Goal: Task Accomplishment & Management: Manage account settings

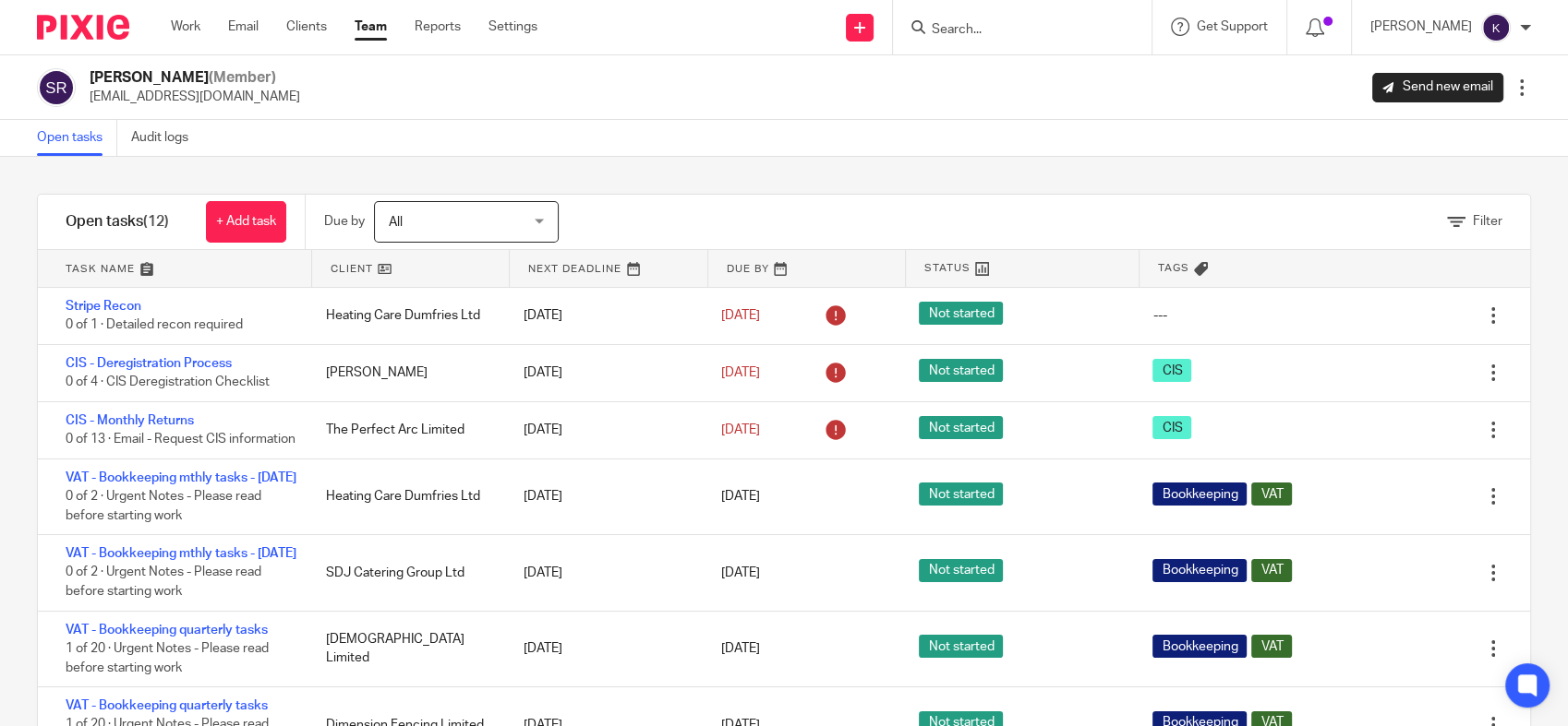
click at [1096, 29] on input "Search" at bounding box center [1013, 30] width 166 height 17
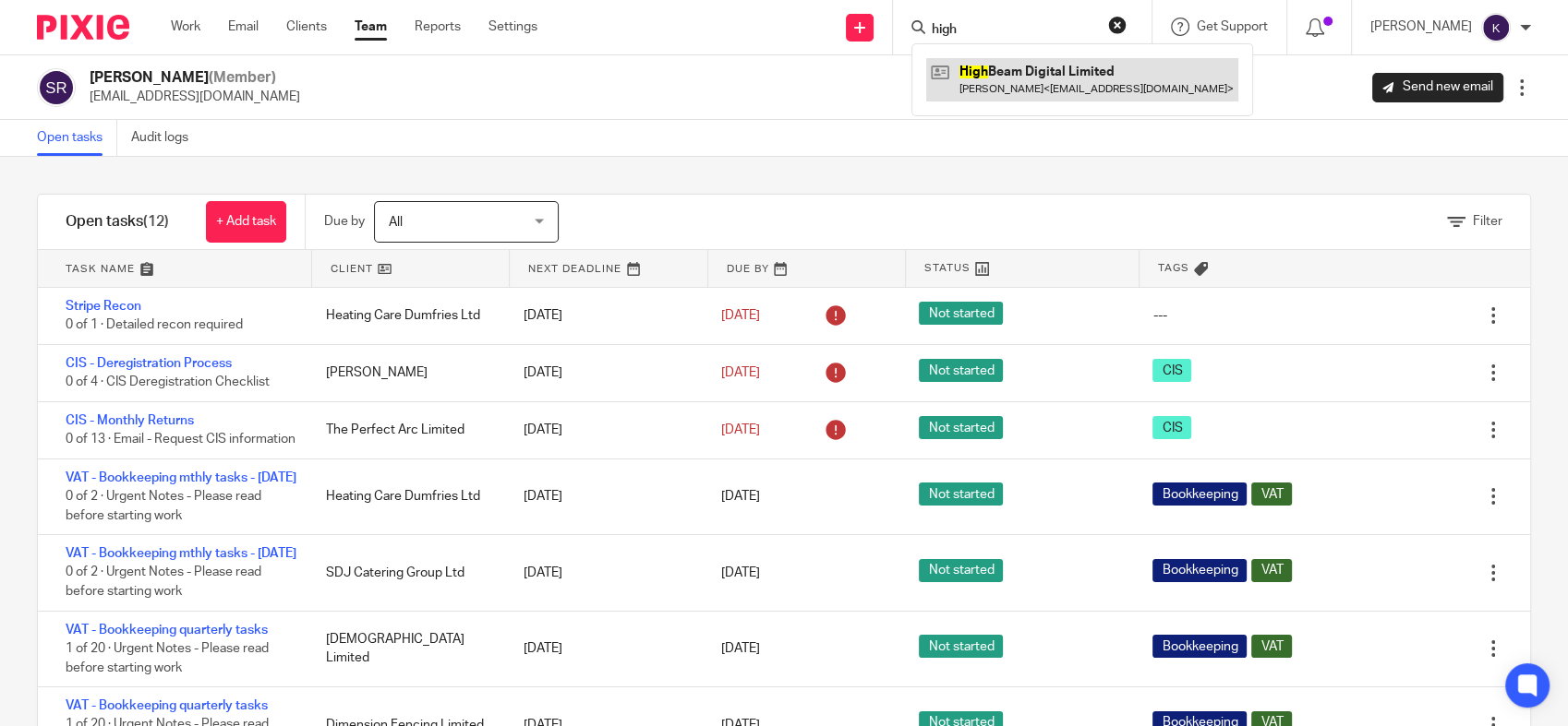
type input "high"
click at [1093, 84] on link at bounding box center [1082, 79] width 313 height 42
click at [1100, 73] on link at bounding box center [1082, 79] width 313 height 42
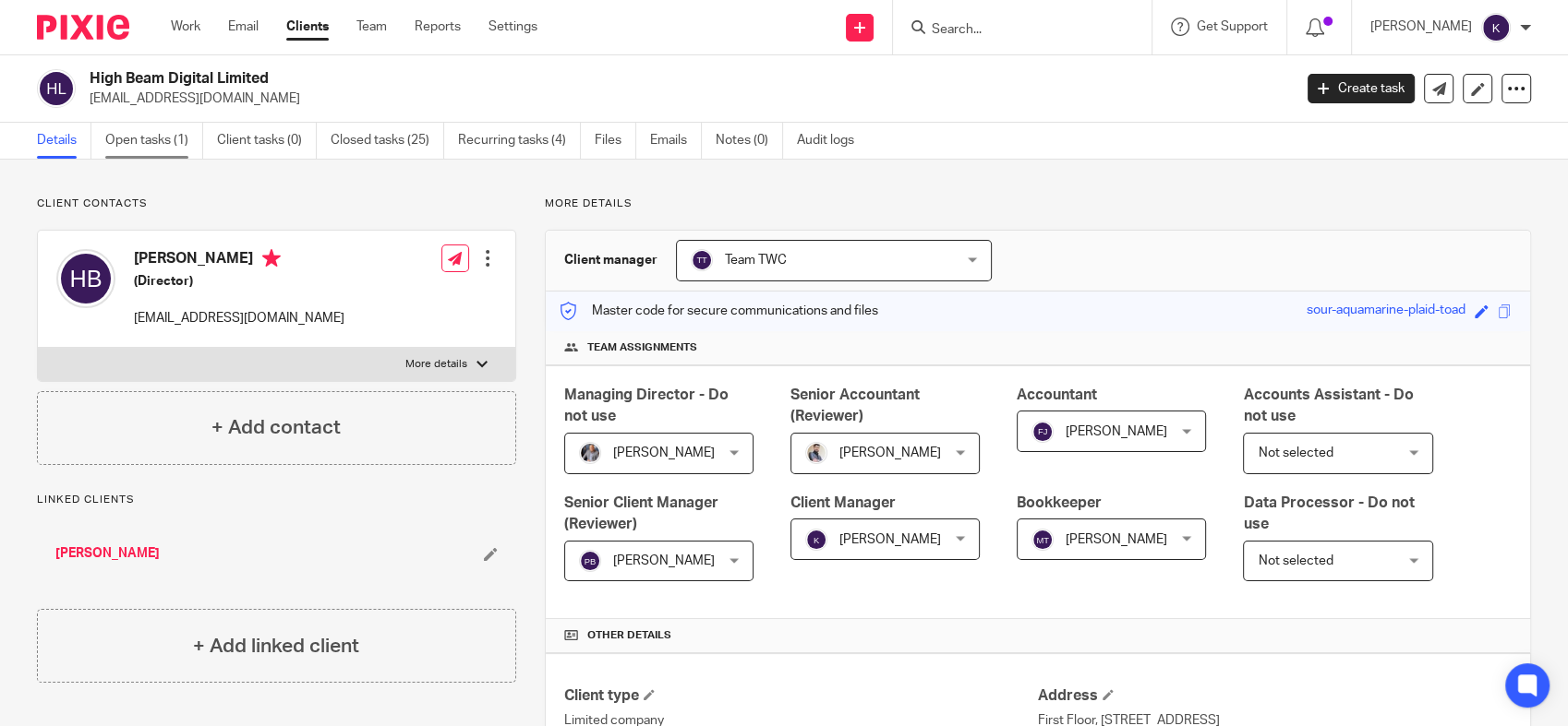
click at [185, 155] on link "Open tasks (1)" at bounding box center [154, 140] width 98 height 36
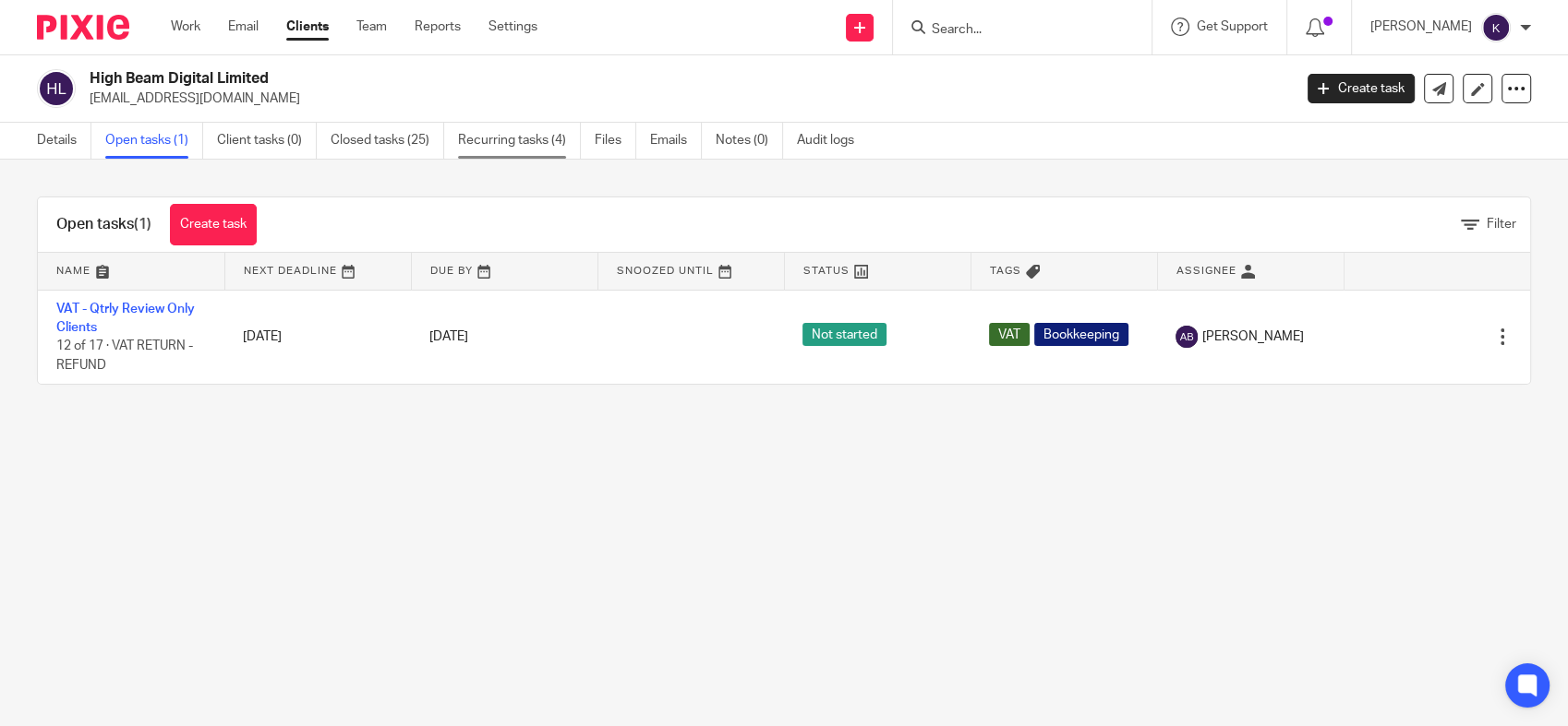
click at [529, 137] on link "Recurring tasks (4)" at bounding box center [519, 140] width 123 height 36
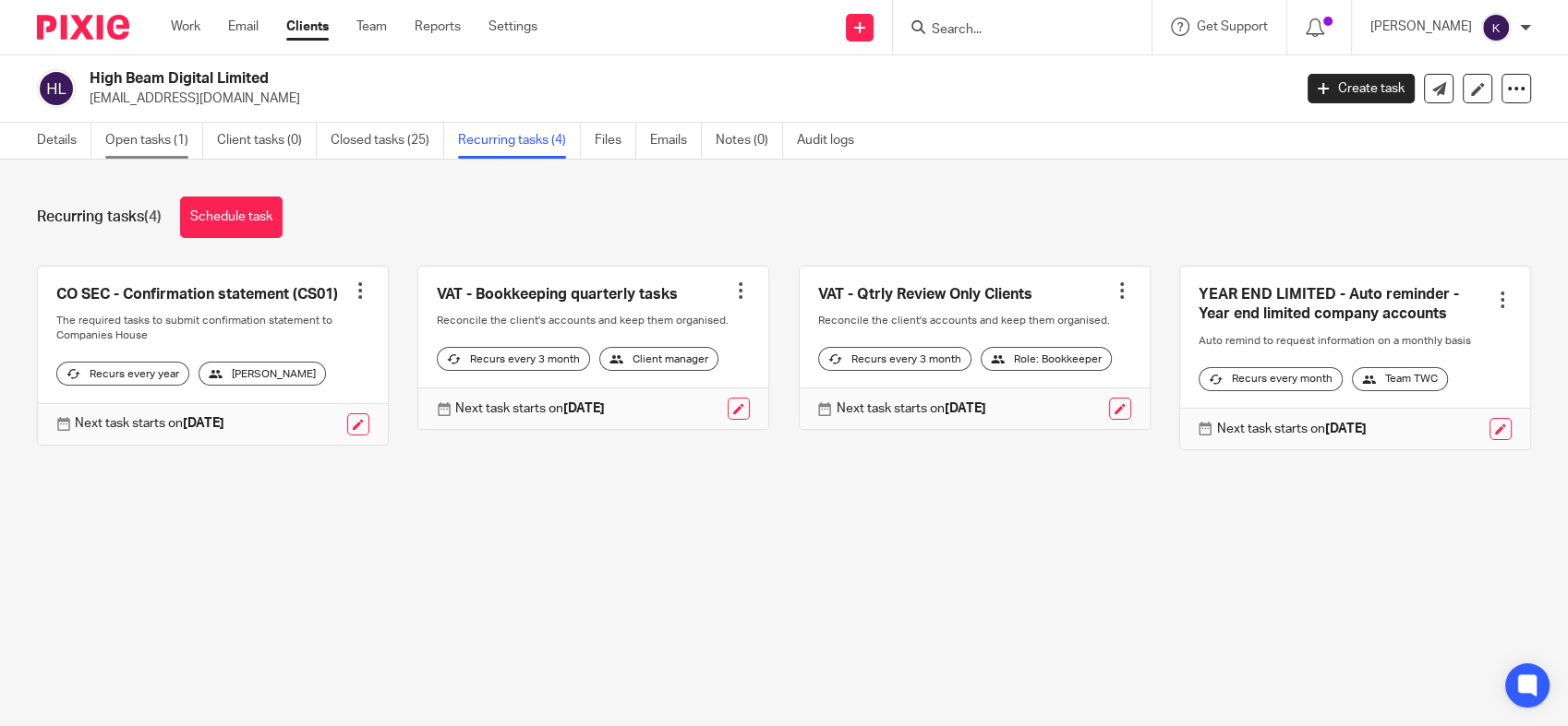
click at [166, 126] on link "Open tasks (1)" at bounding box center [154, 140] width 98 height 36
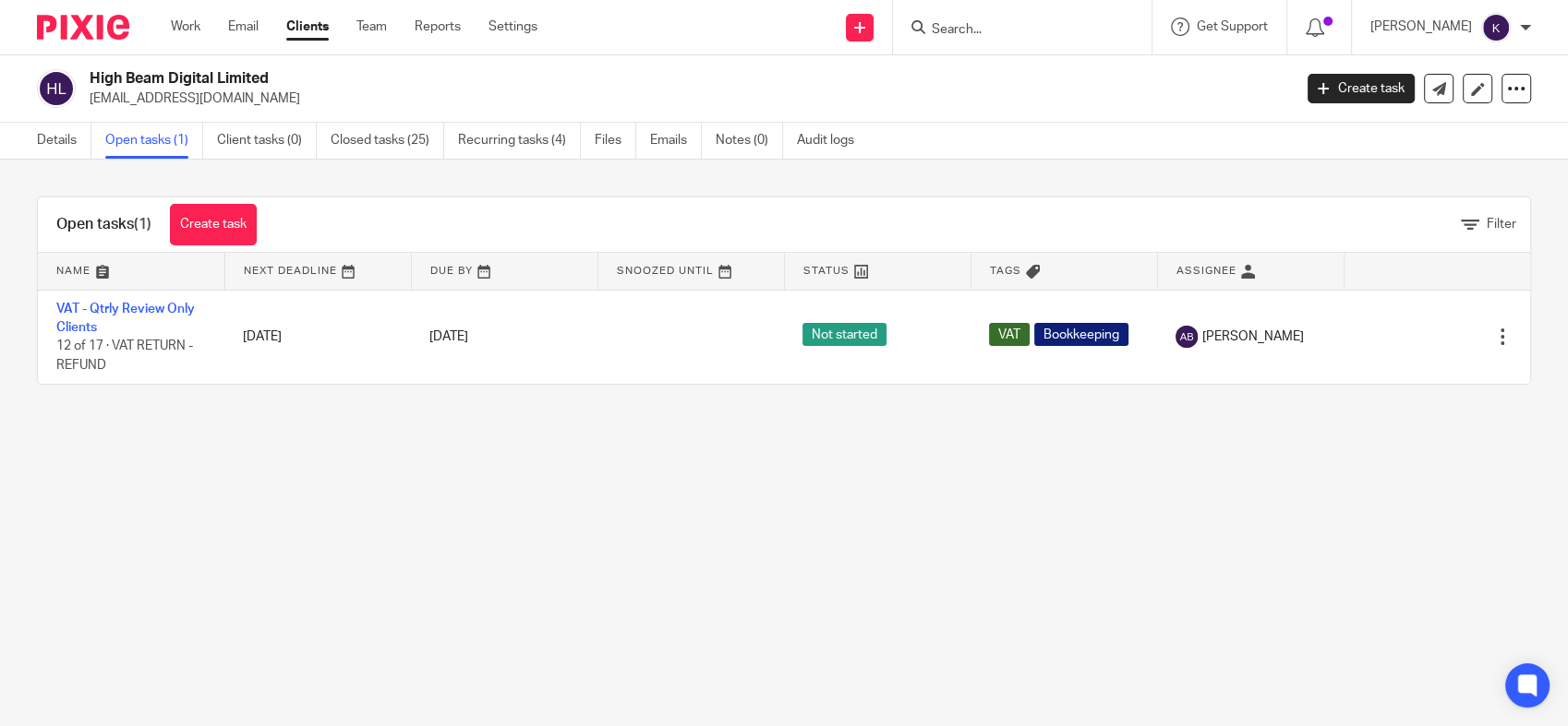
click at [421, 453] on main "High Beam Digital Limited hcatbell@gmail.com Create task Update from Companies …" at bounding box center [784, 363] width 1568 height 726
click at [612, 435] on main "High Beam Digital Limited hcatbell@gmail.com Create task Update from Companies …" at bounding box center [784, 363] width 1568 height 726
click at [906, 429] on main "High Beam Digital Limited hcatbell@gmail.com Create task Update from Companies …" at bounding box center [784, 363] width 1568 height 726
click at [1025, 23] on input "Search" at bounding box center [1013, 30] width 166 height 17
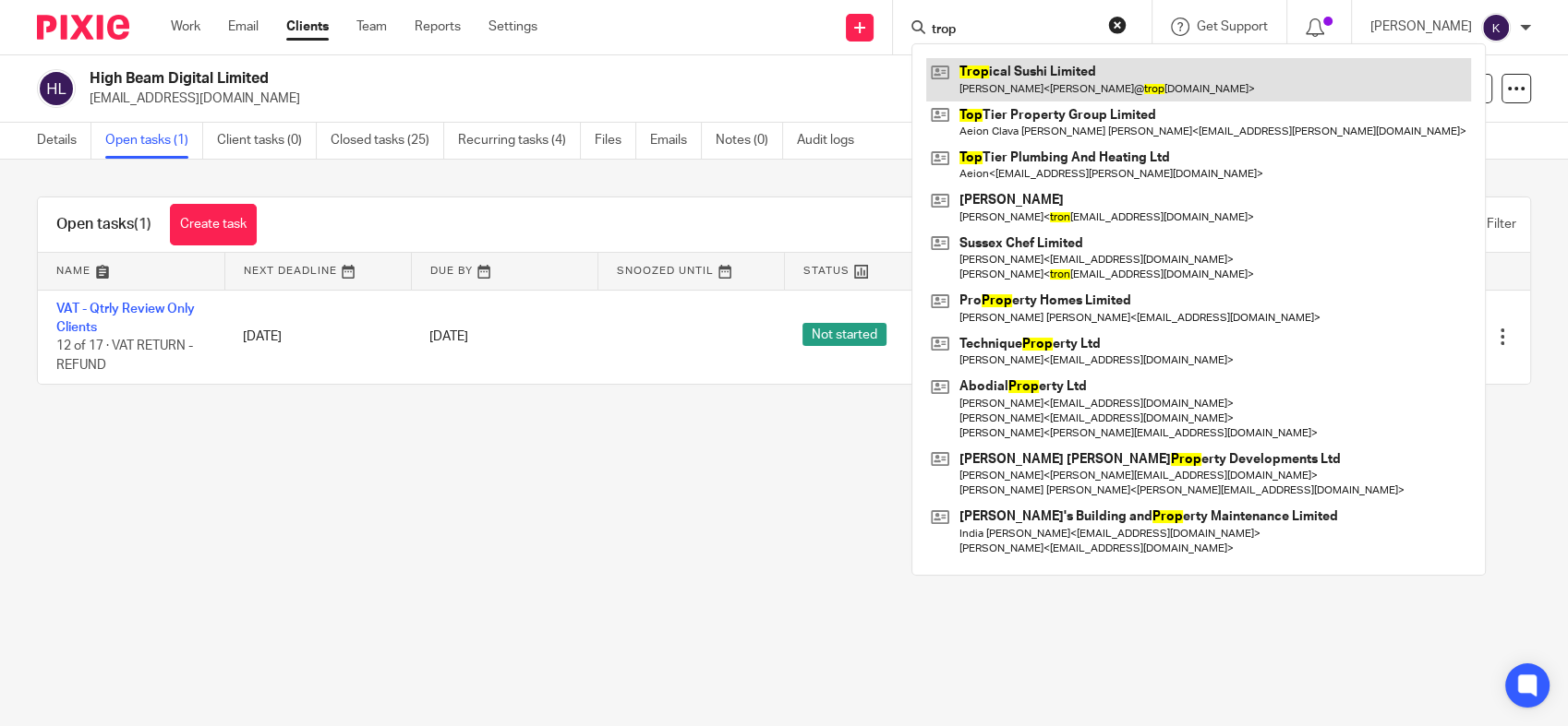
type input "trop"
click at [1115, 84] on link at bounding box center [1198, 79] width 545 height 42
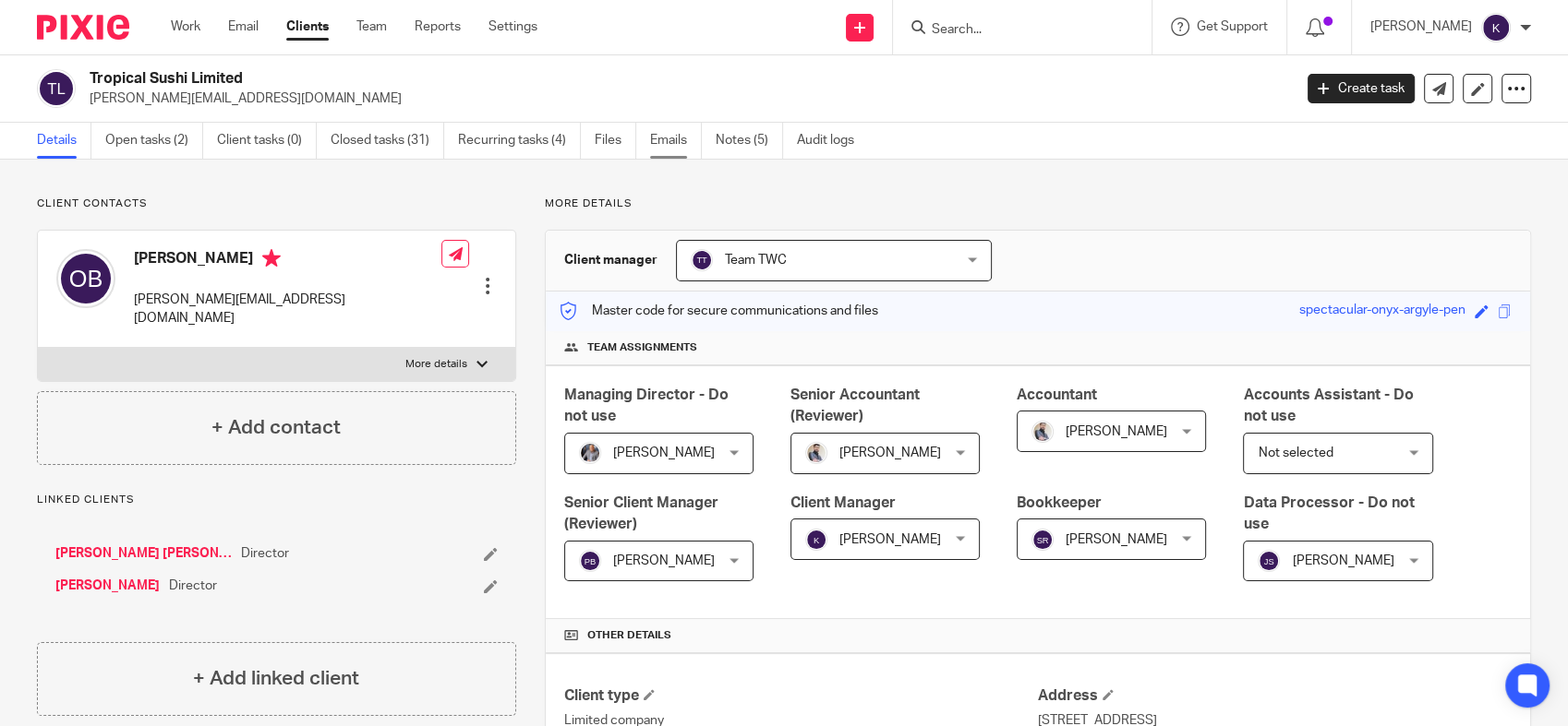
click at [662, 145] on link "Emails" at bounding box center [675, 140] width 52 height 36
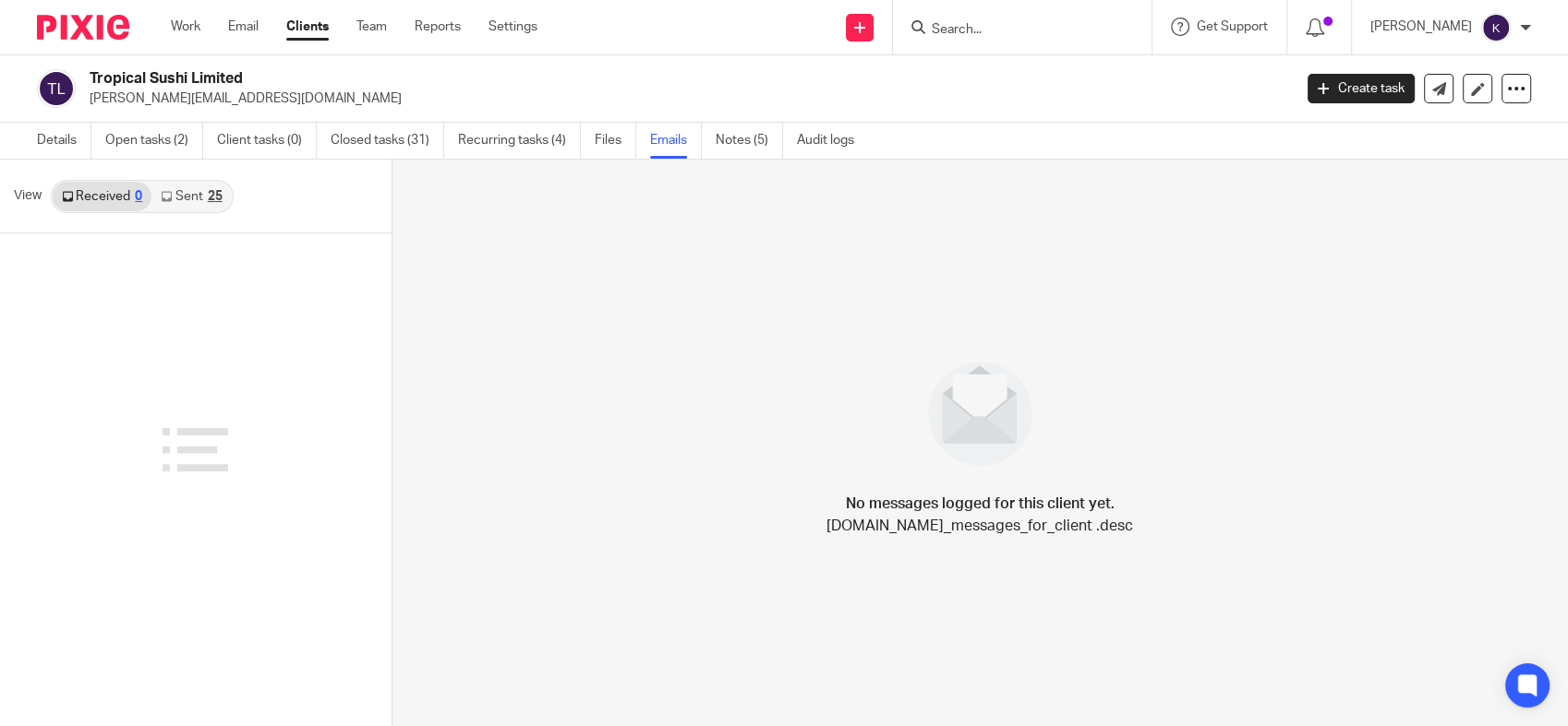
click at [197, 194] on link "Sent 25" at bounding box center [191, 196] width 80 height 29
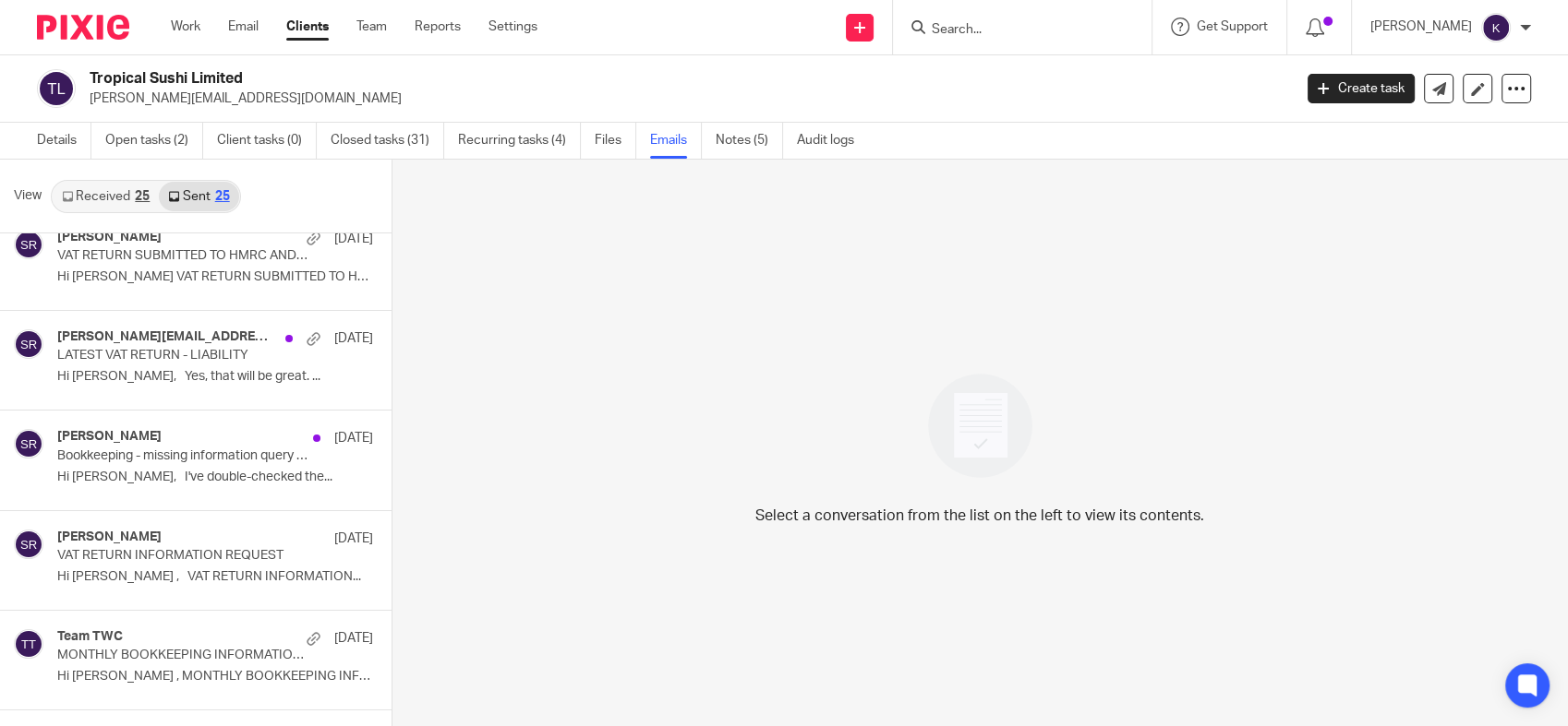
scroll to position [1026, 0]
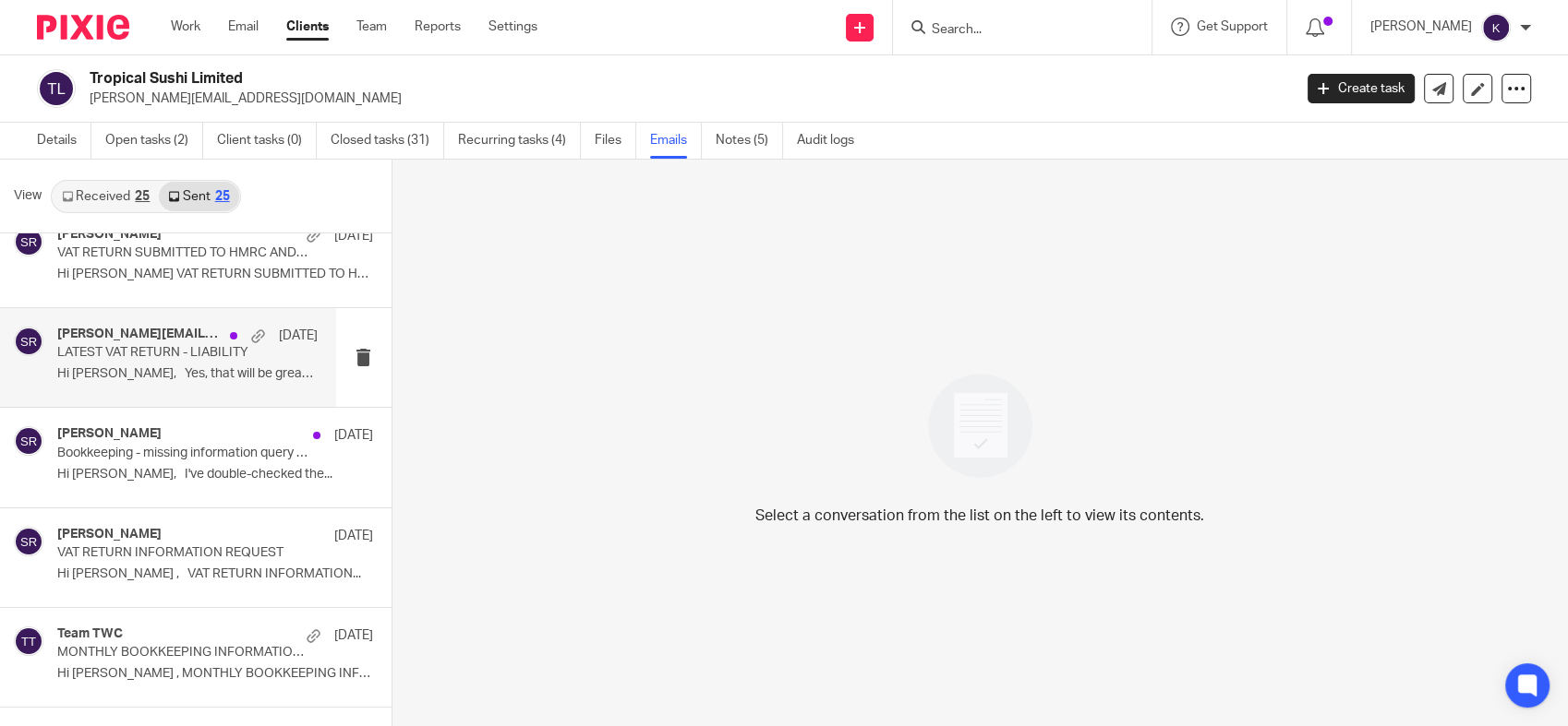
click at [219, 351] on p "LATEST VAT RETURN - LIABILITY" at bounding box center [160, 353] width 207 height 16
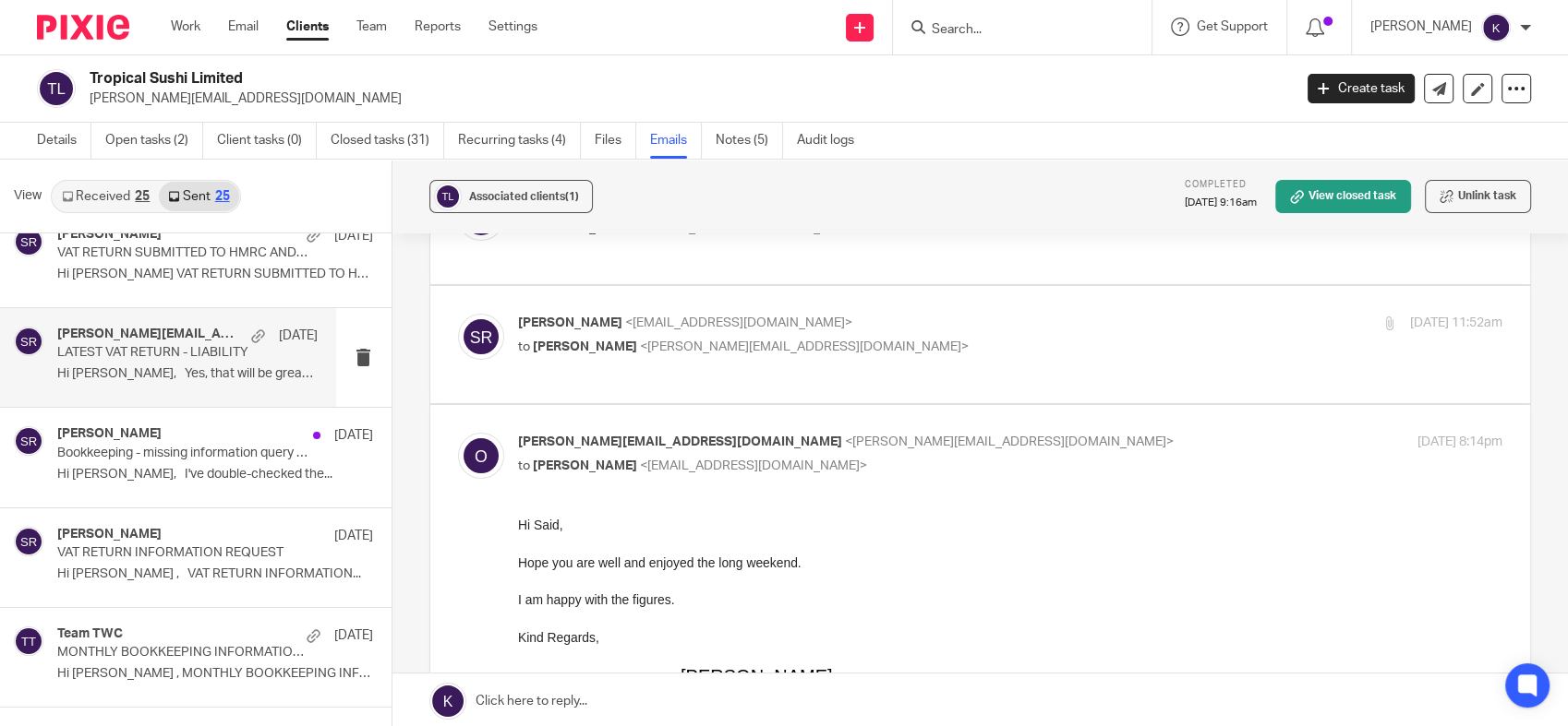
scroll to position [410, 0]
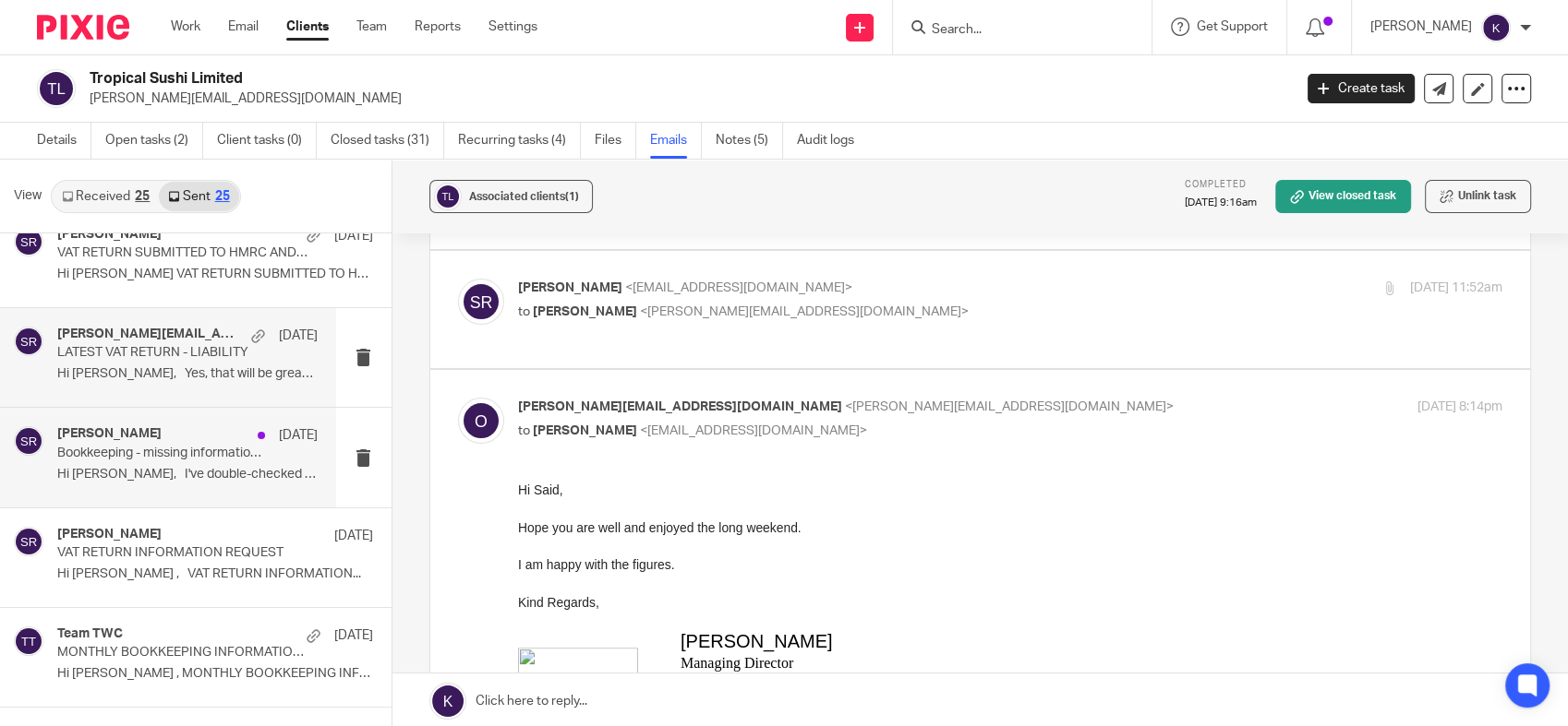
click at [172, 457] on p "Bookkeeping - missing information query for Tropical Sushi Limited" at bounding box center [160, 454] width 207 height 16
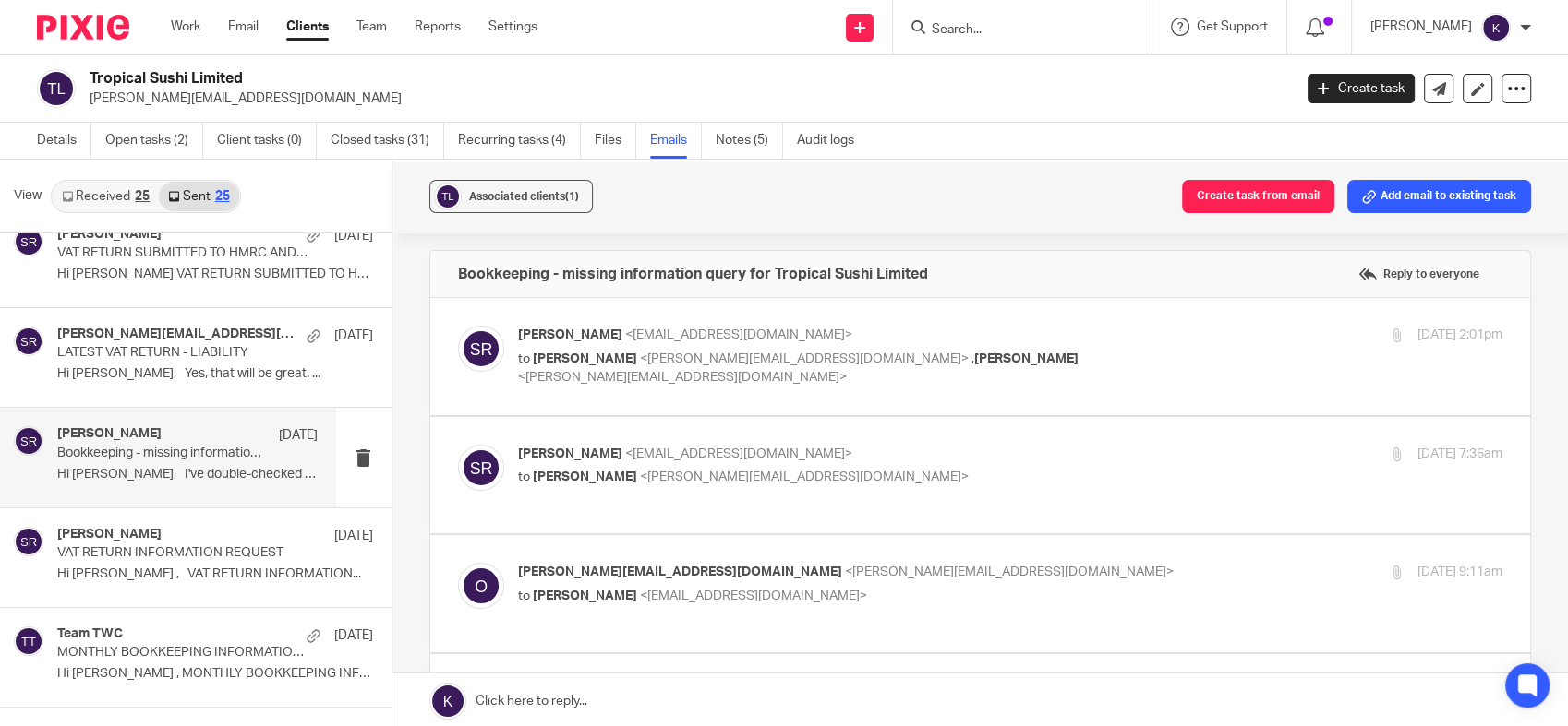
scroll to position [0, 0]
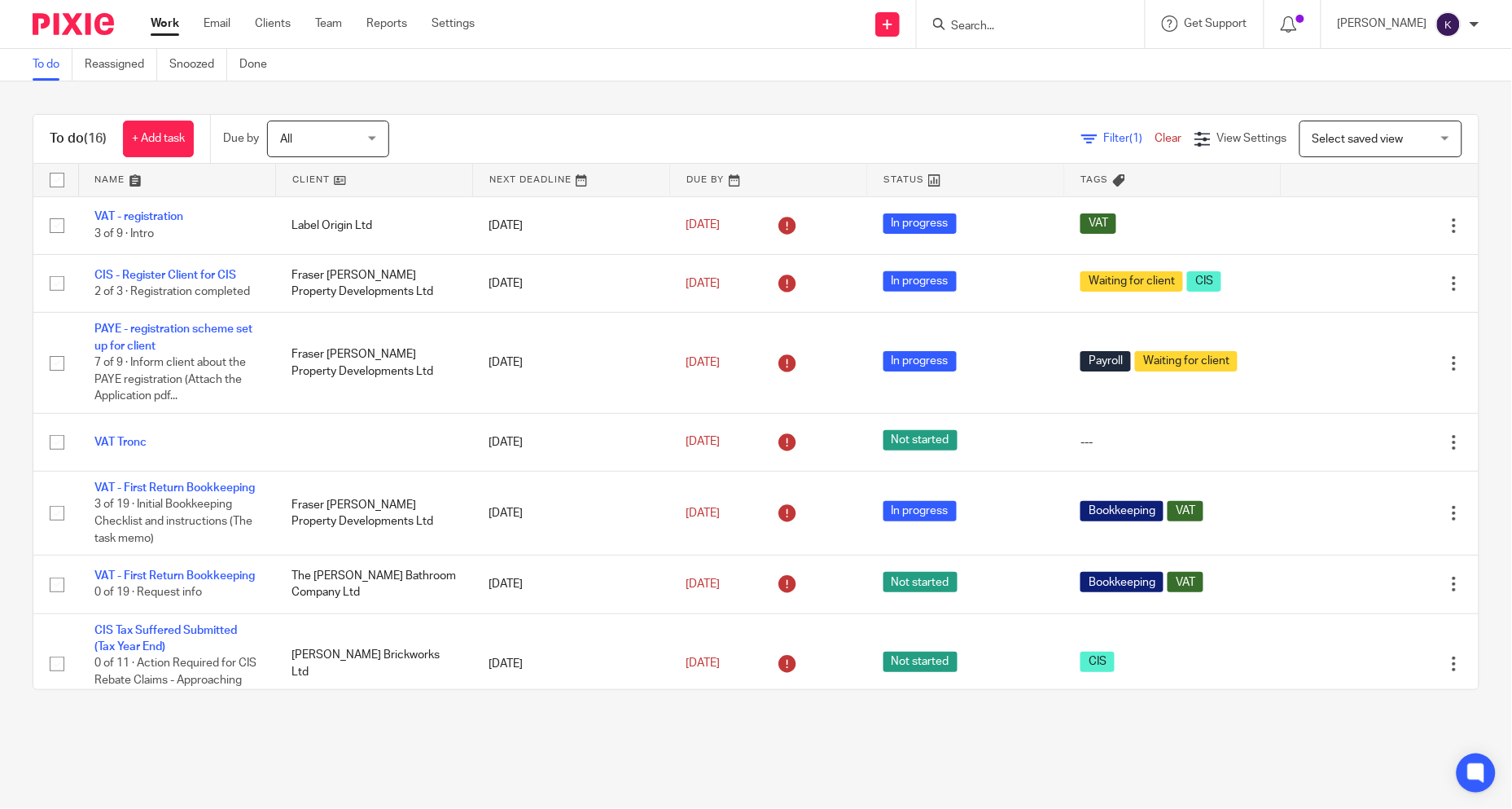
scroll to position [832, 0]
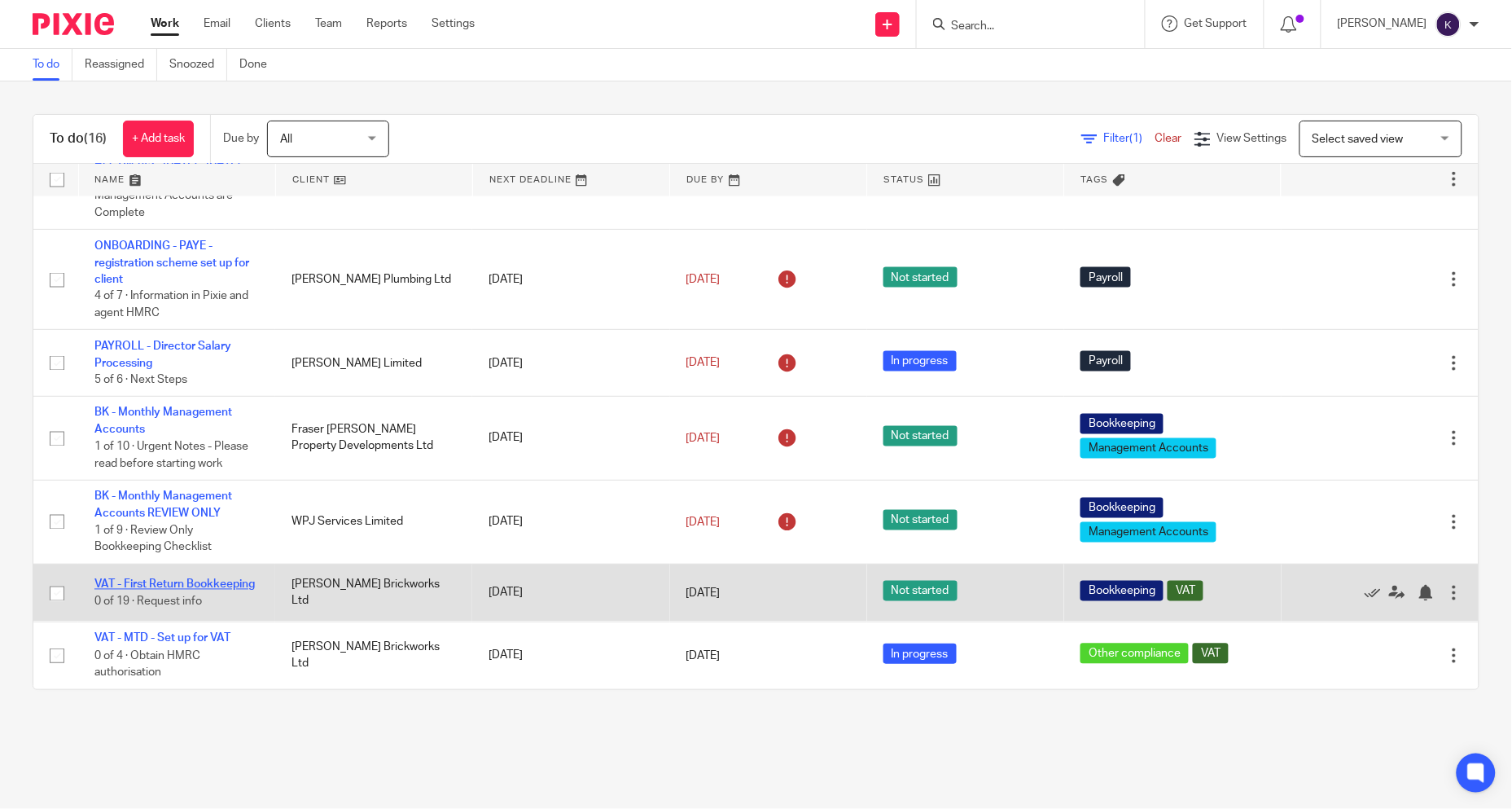
click at [173, 579] on link "VAT - First Return Bookkeeping" at bounding box center [174, 584] width 160 height 11
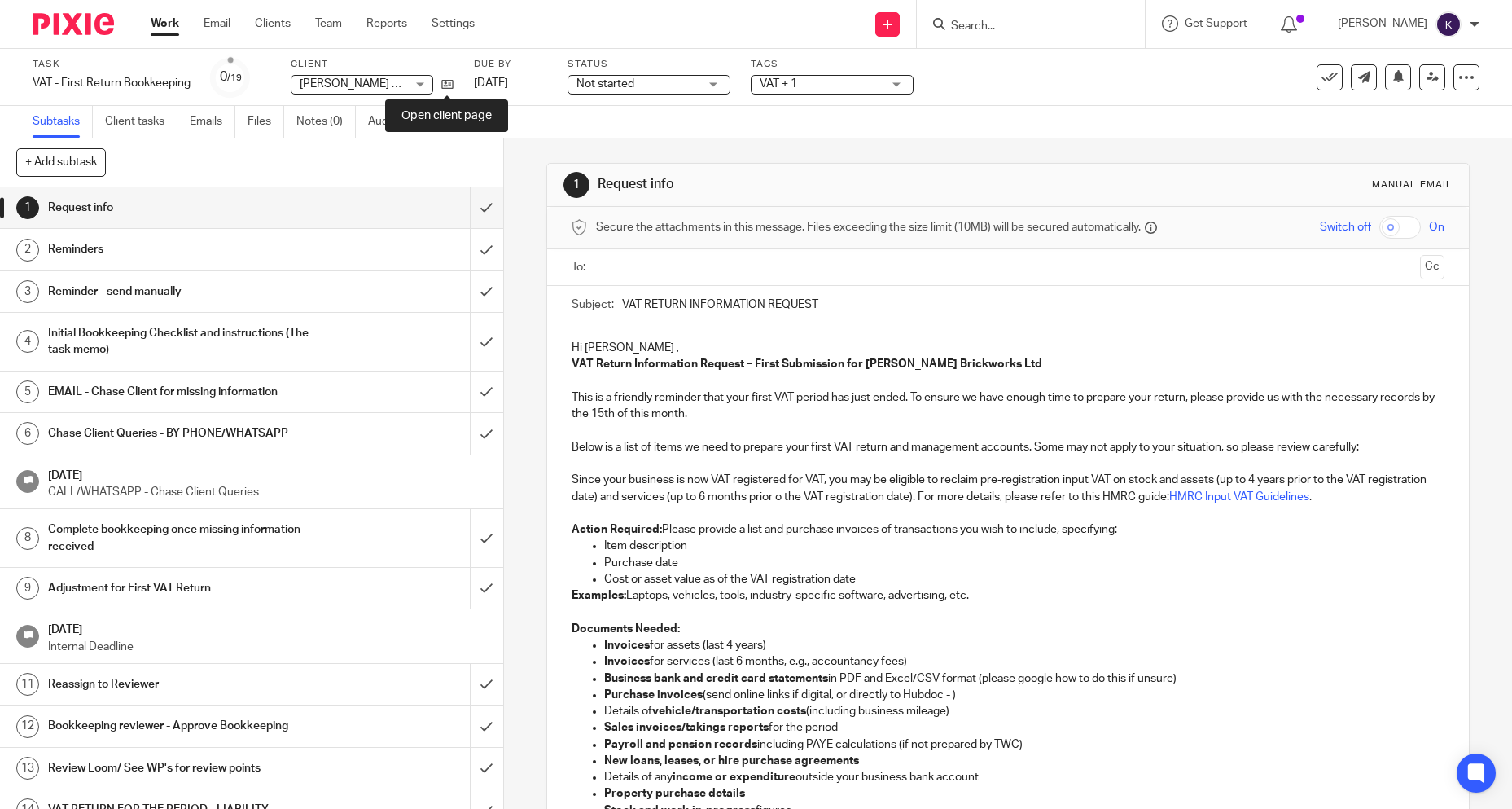
click at [449, 82] on icon at bounding box center [447, 84] width 12 height 12
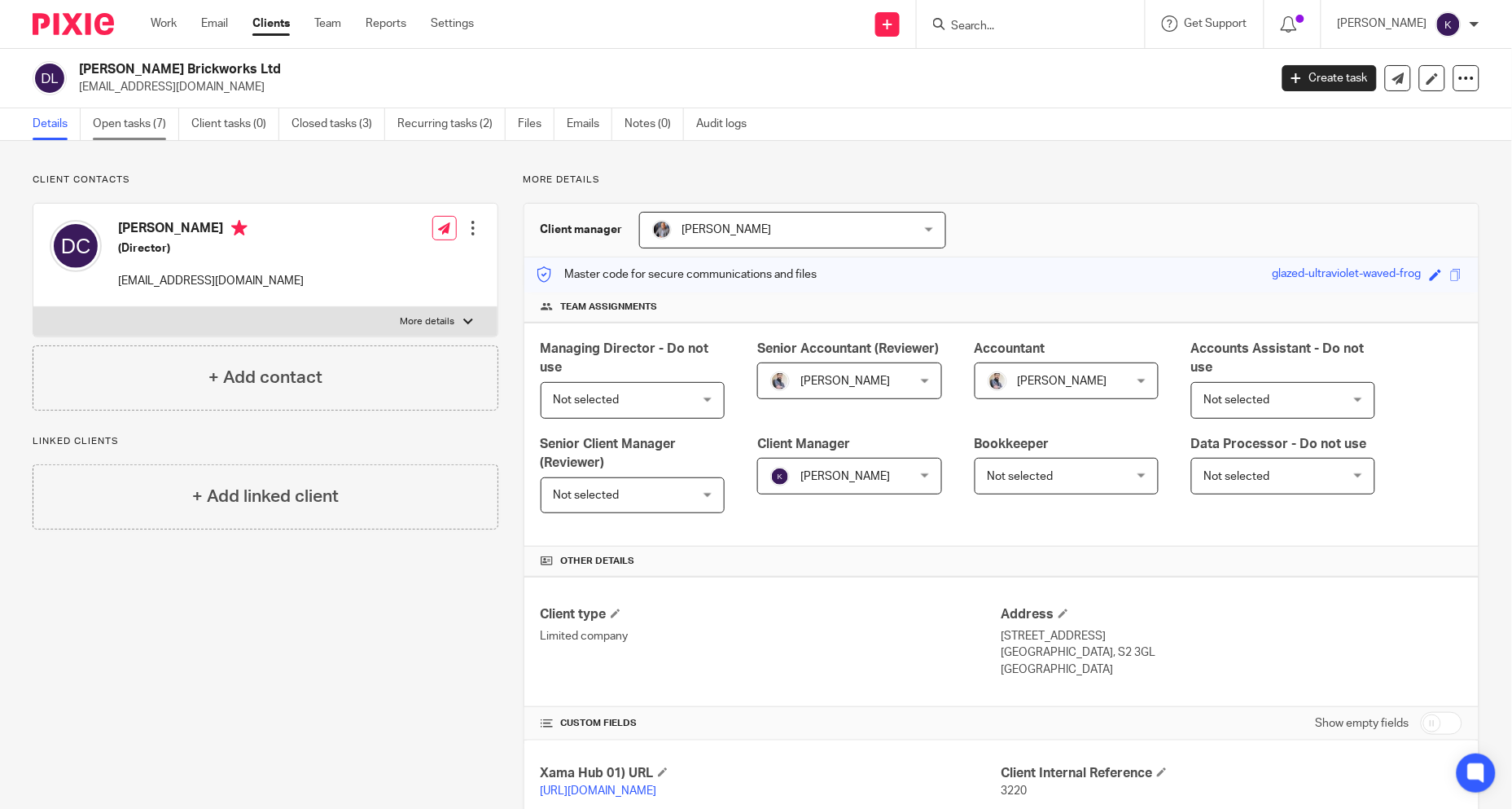
click at [145, 122] on link "Open tasks (7)" at bounding box center [136, 124] width 87 height 32
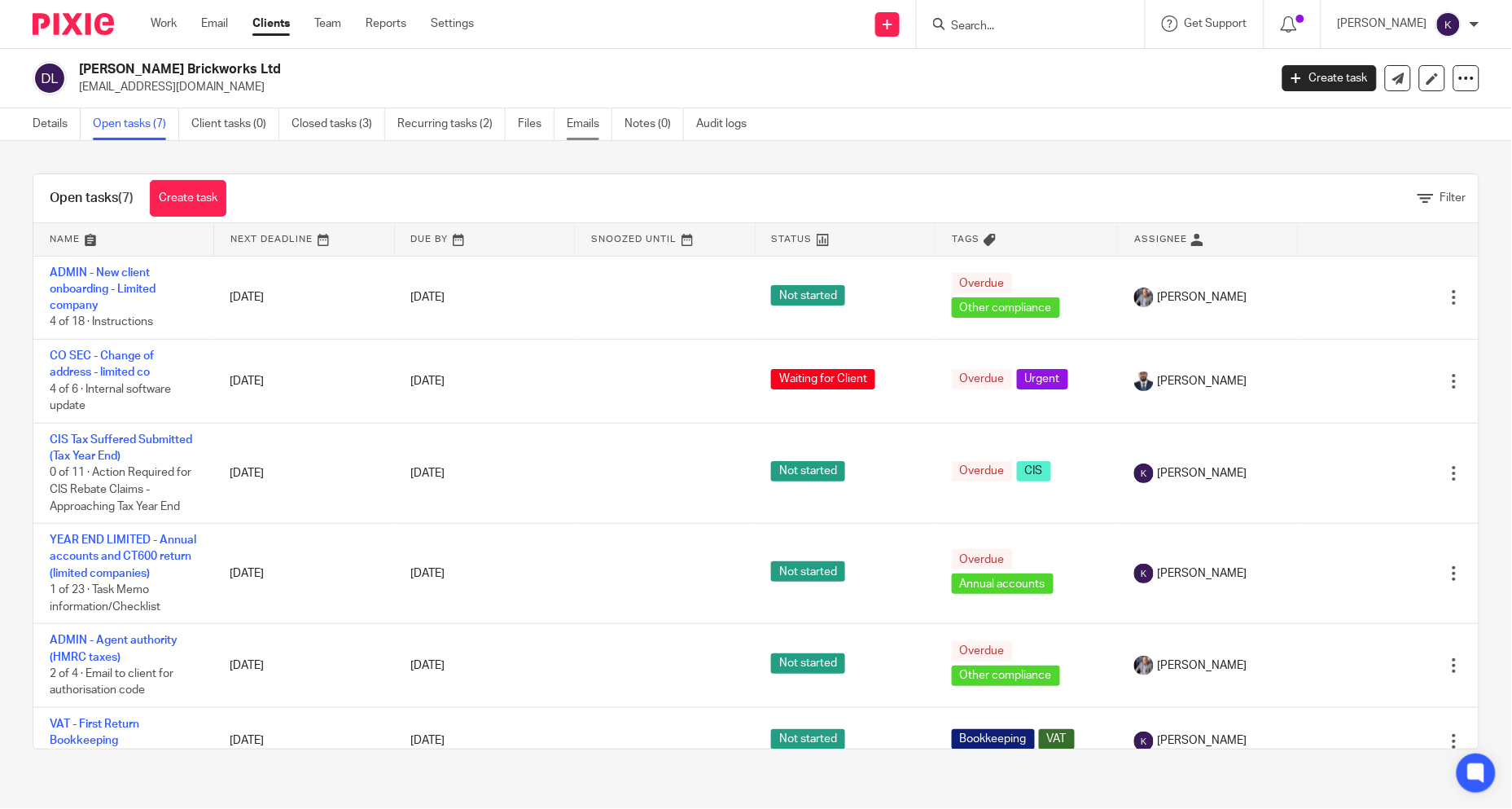
click at [590, 119] on link "Emails" at bounding box center [590, 124] width 46 height 32
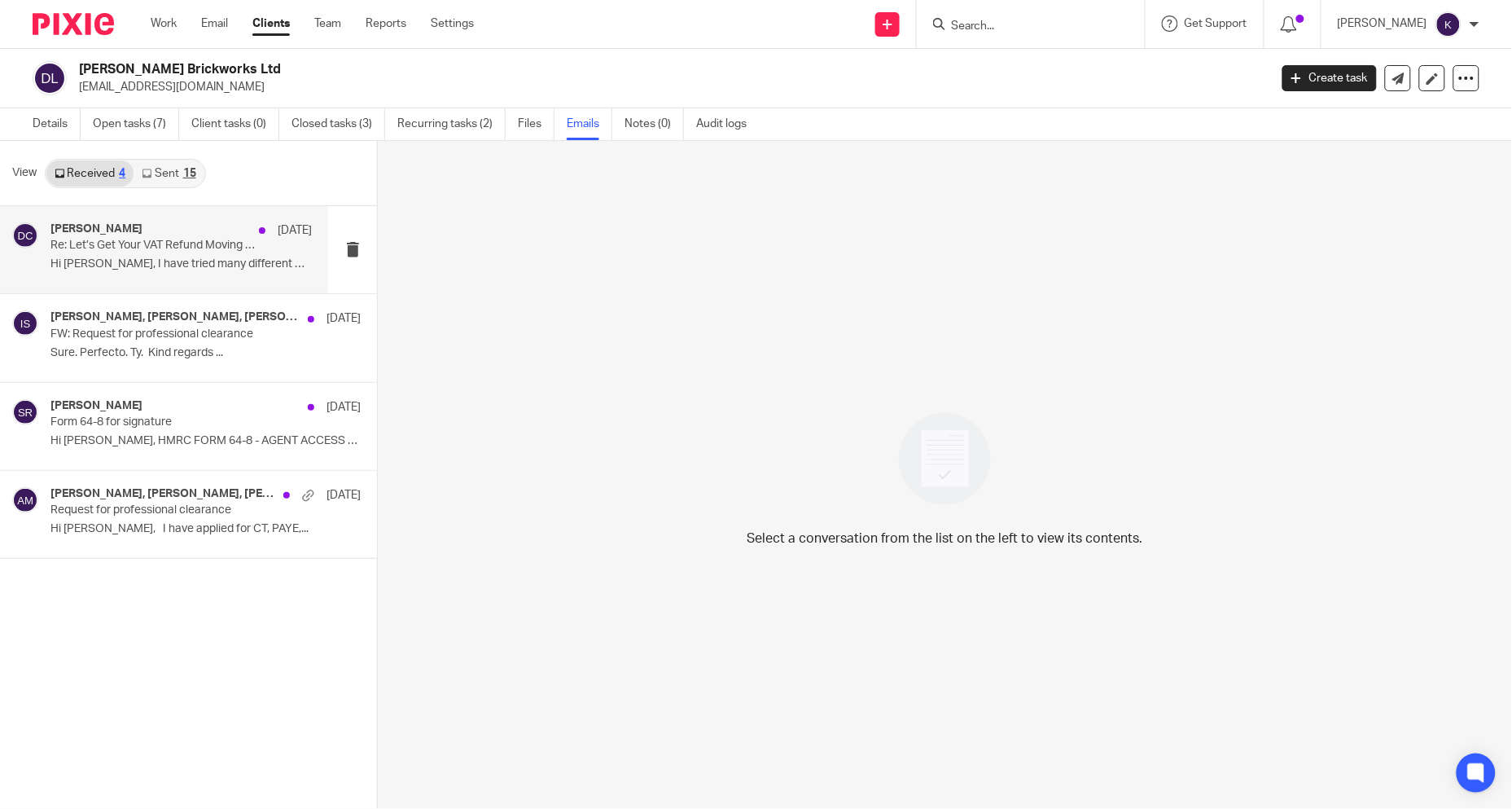
click at [154, 267] on p "Hi [PERSON_NAME], I have tried many different ways but I..." at bounding box center [181, 264] width 262 height 14
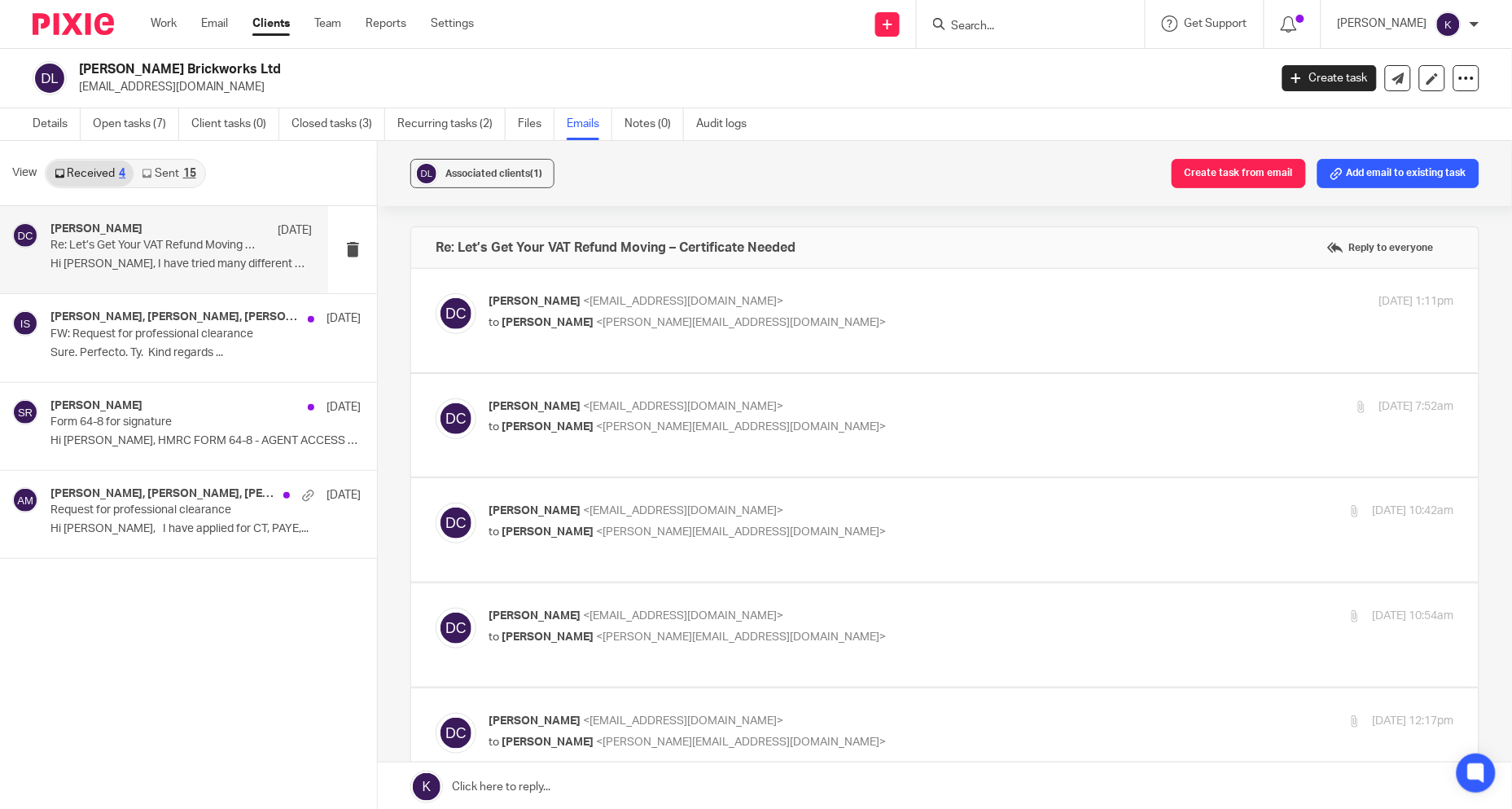
click at [649, 332] on div "David Clarke <djclarkebrickwork@outlook.com> to Kim Faulkner <kim@togetherwecou…" at bounding box center [972, 313] width 966 height 41
checkbox input "true"
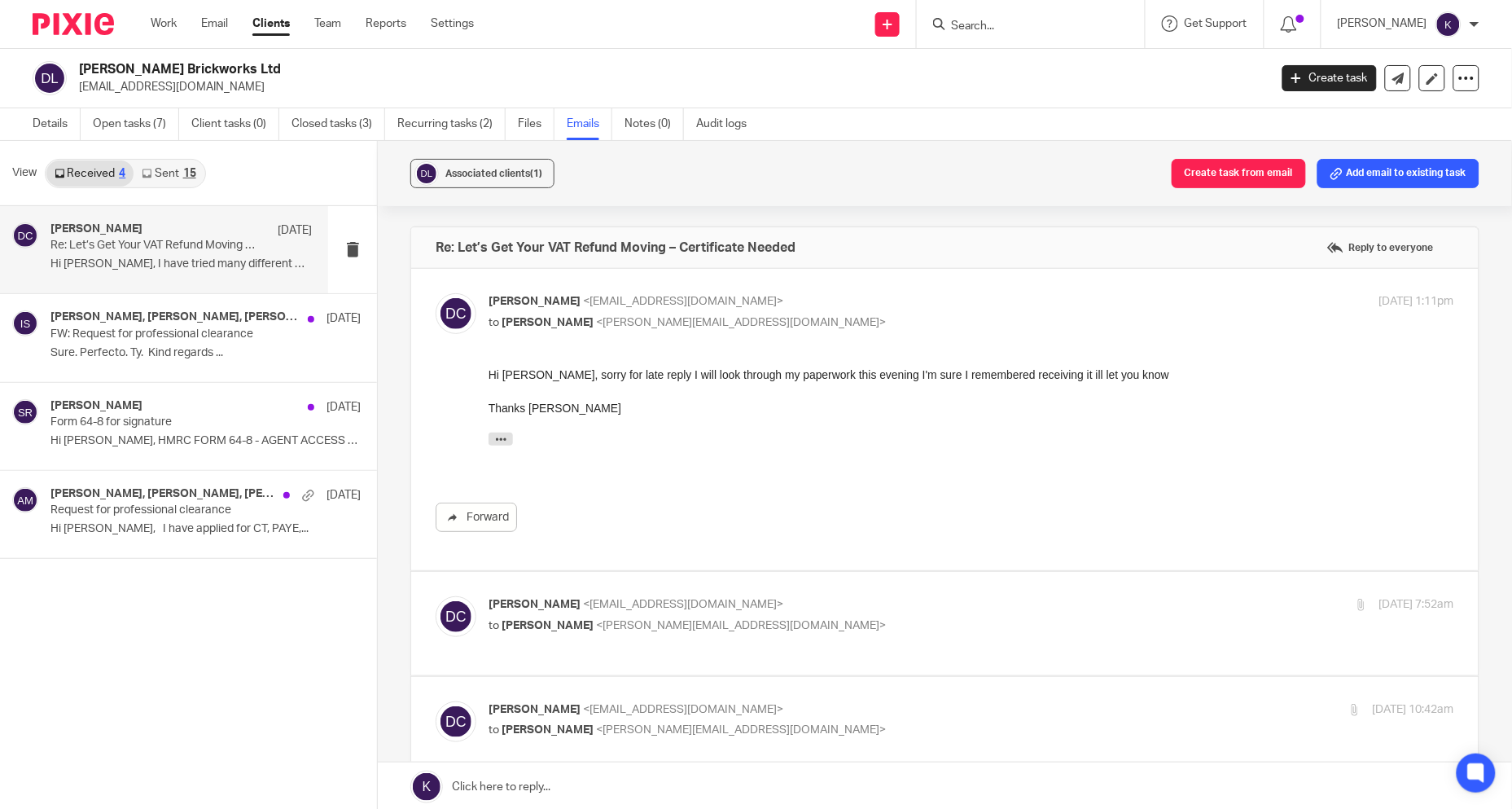
scroll to position [90, 0]
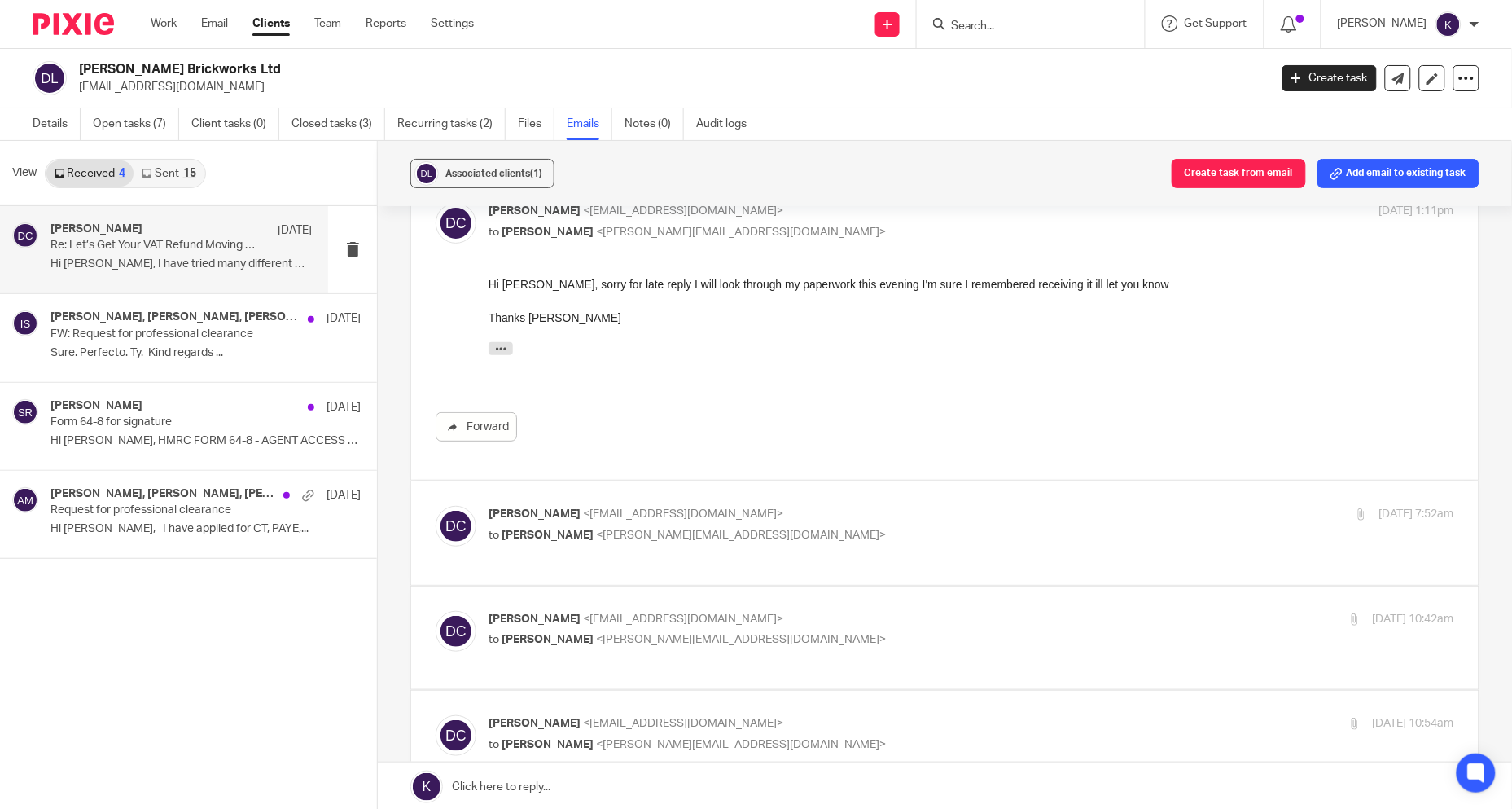
click at [714, 515] on label at bounding box center [945, 532] width 1068 height 103
click at [436, 506] on input "checkbox" at bounding box center [435, 505] width 1 height 1
checkbox input "true"
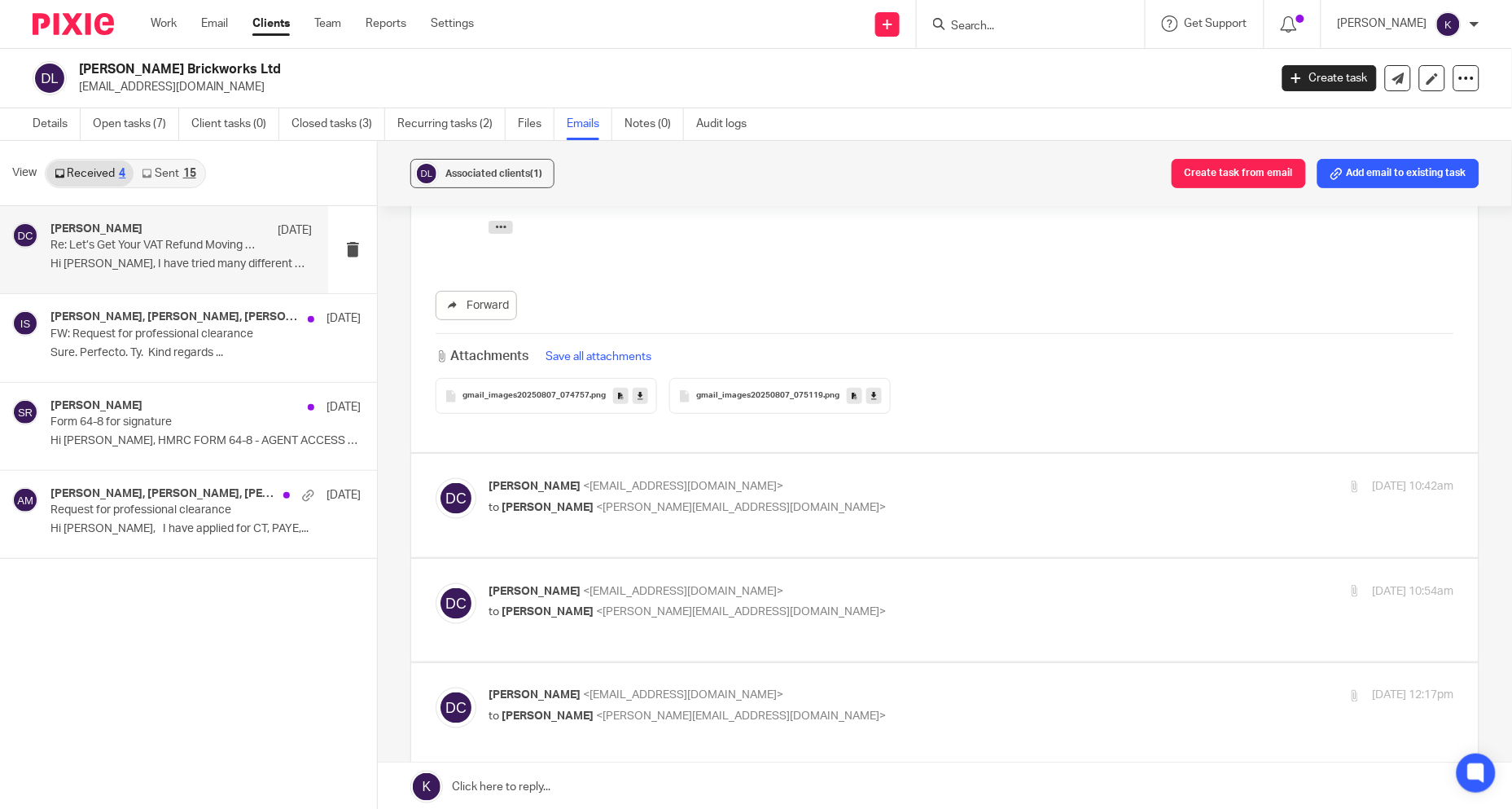
scroll to position [633, 0]
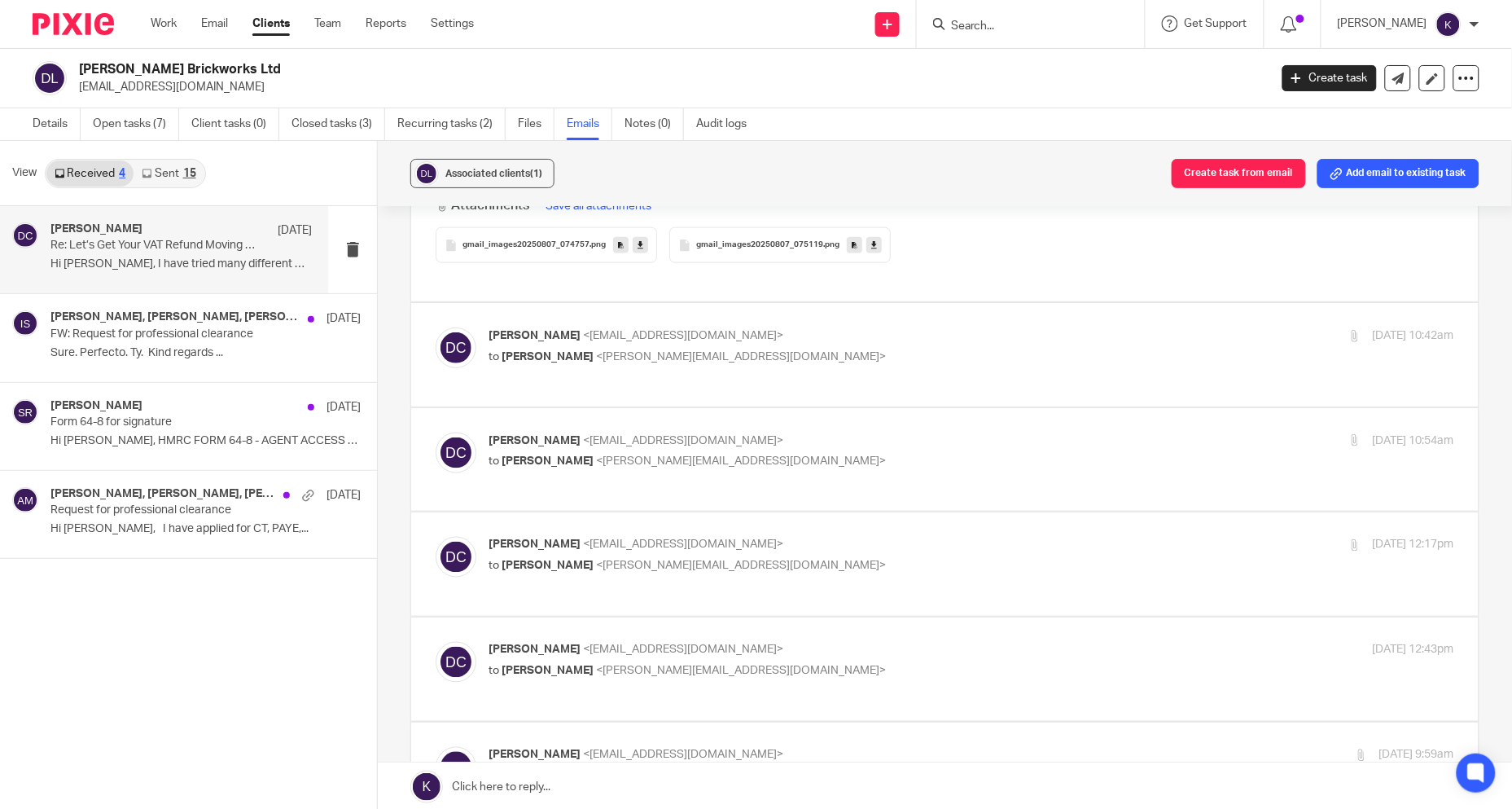
click at [697, 375] on label at bounding box center [945, 354] width 1068 height 103
click at [436, 328] on input "checkbox" at bounding box center [435, 327] width 1 height 1
checkbox input "true"
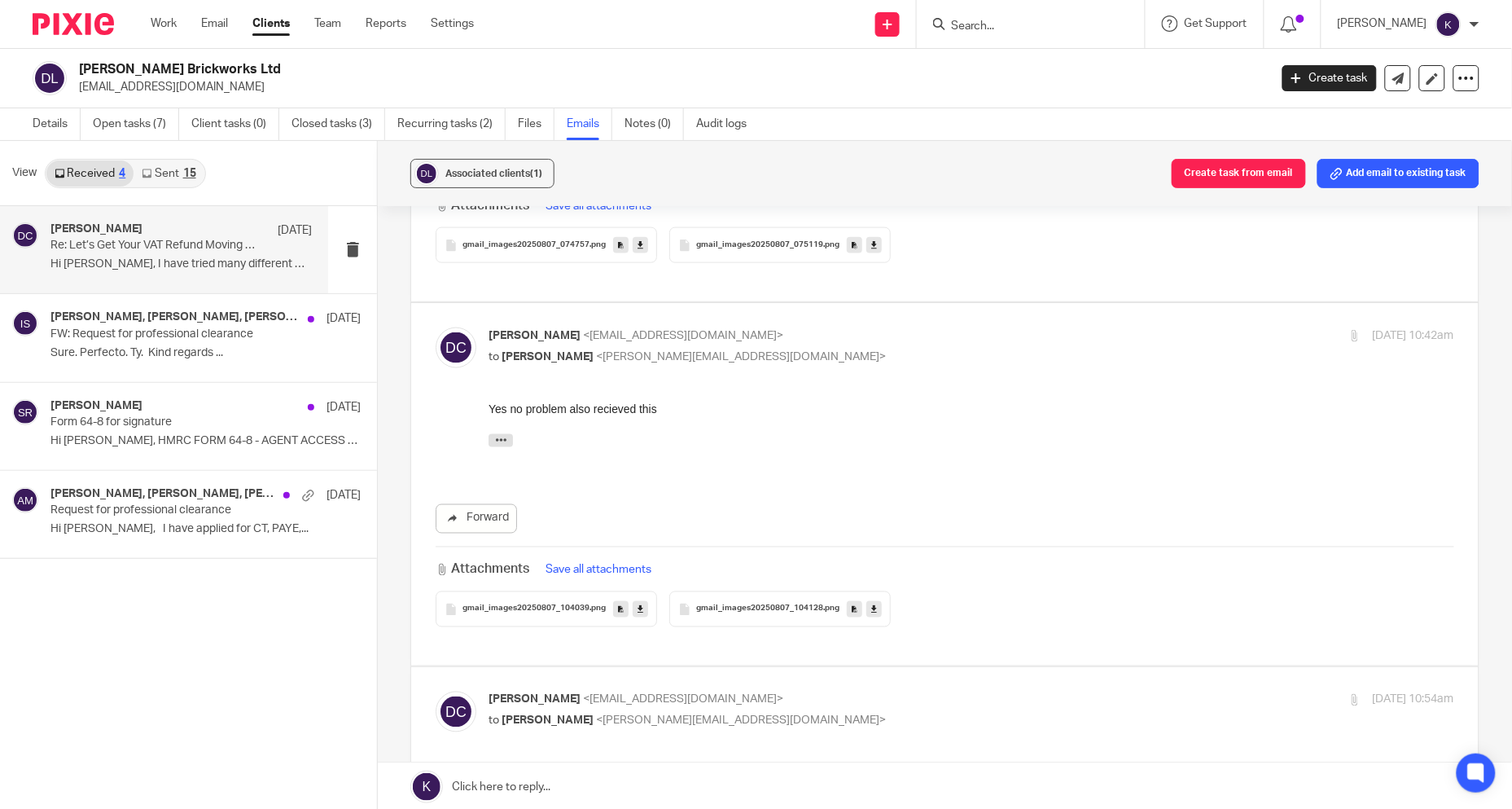
scroll to position [0, 0]
drag, startPoint x: 593, startPoint y: 671, endPoint x: 601, endPoint y: 666, distance: 9.4
click at [593, 672] on label at bounding box center [945, 718] width 1068 height 103
click at [436, 691] on input "checkbox" at bounding box center [435, 691] width 1 height 1
checkbox input "true"
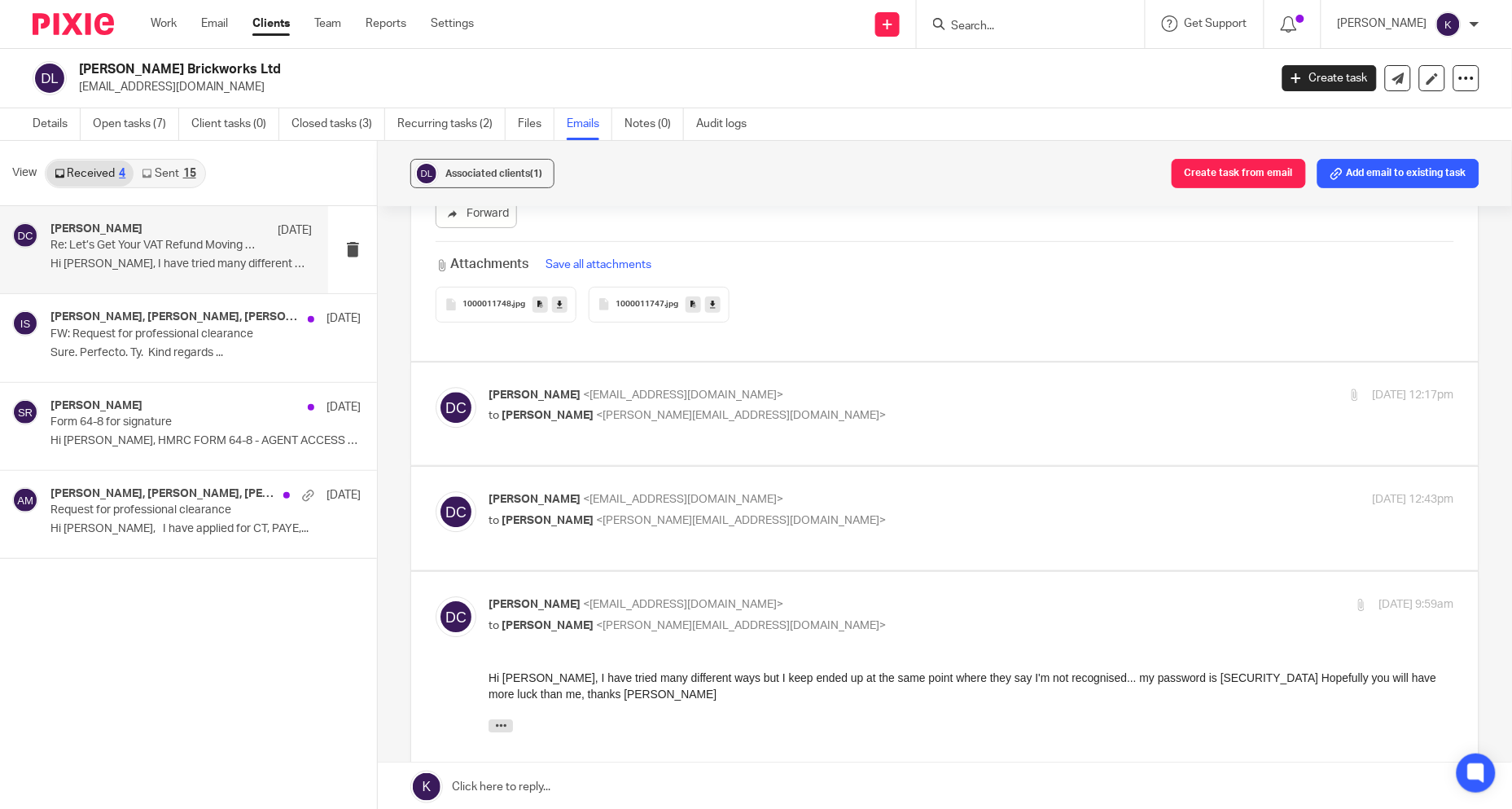
scroll to position [1357, 0]
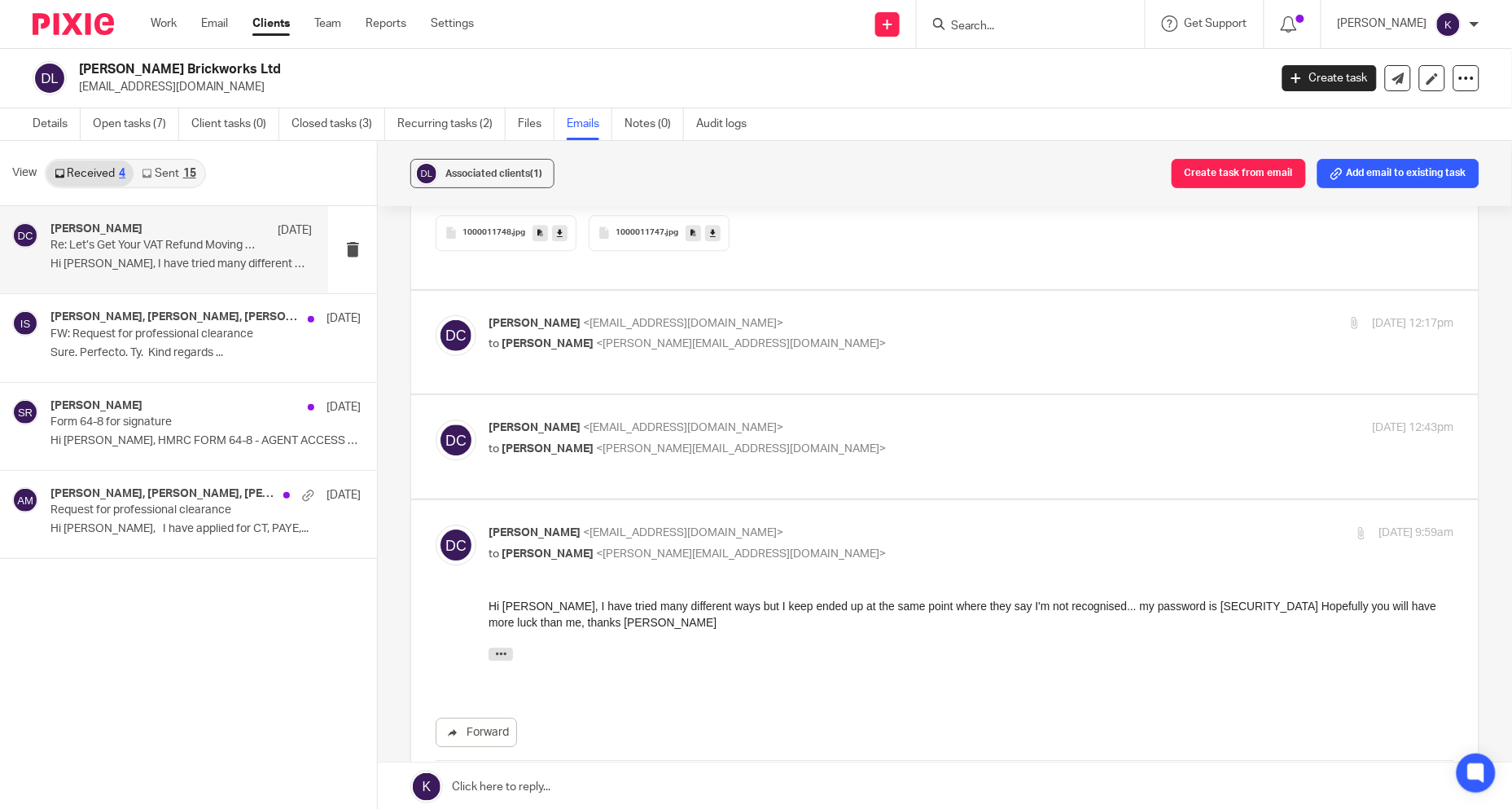
click at [708, 329] on div "David Clarke <djclarkebrickwork@outlook.com> to Kim Faulkner <kim@togetherwecou…" at bounding box center [972, 336] width 966 height 41
checkbox input "true"
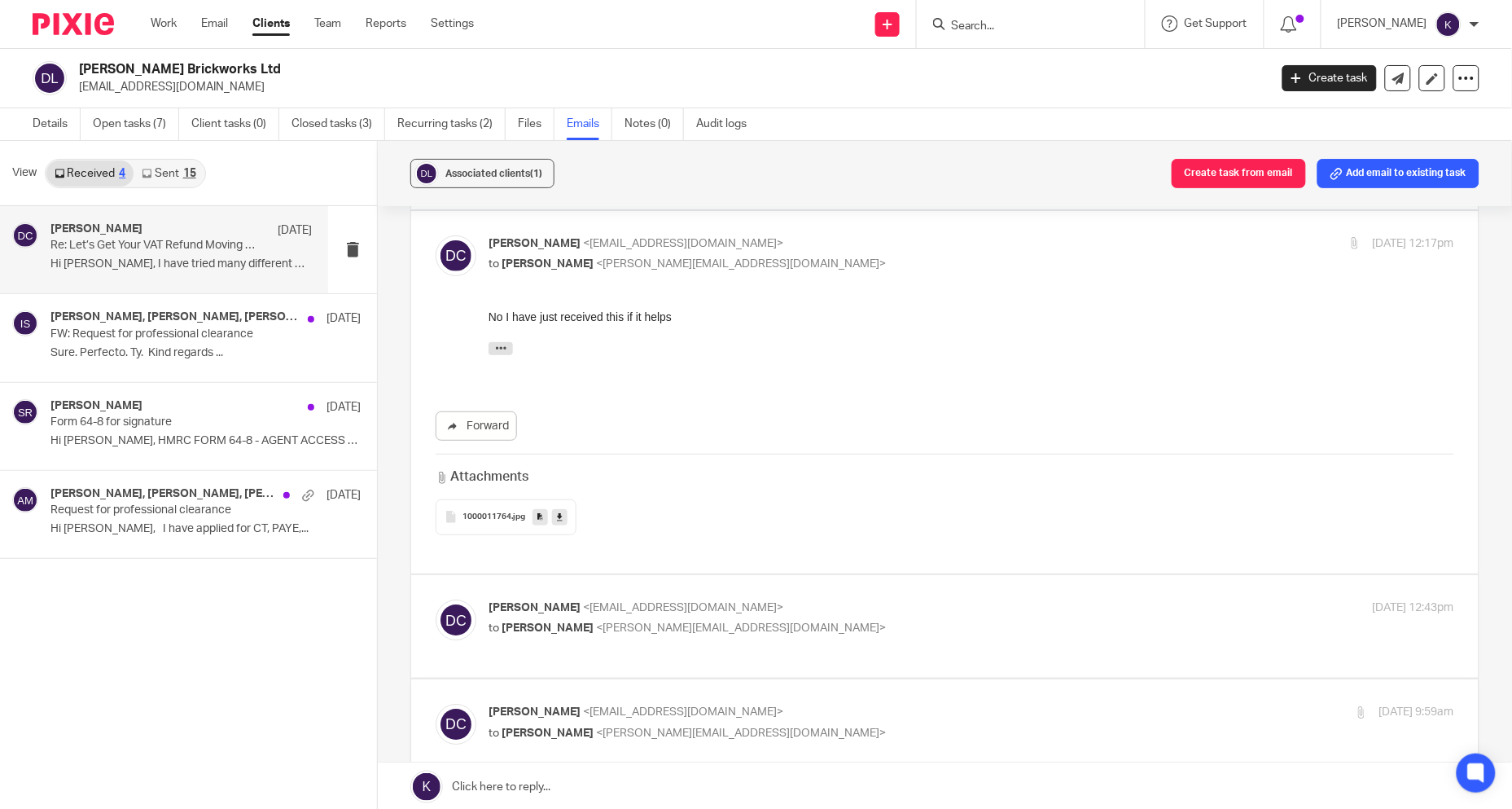
scroll to position [1447, 0]
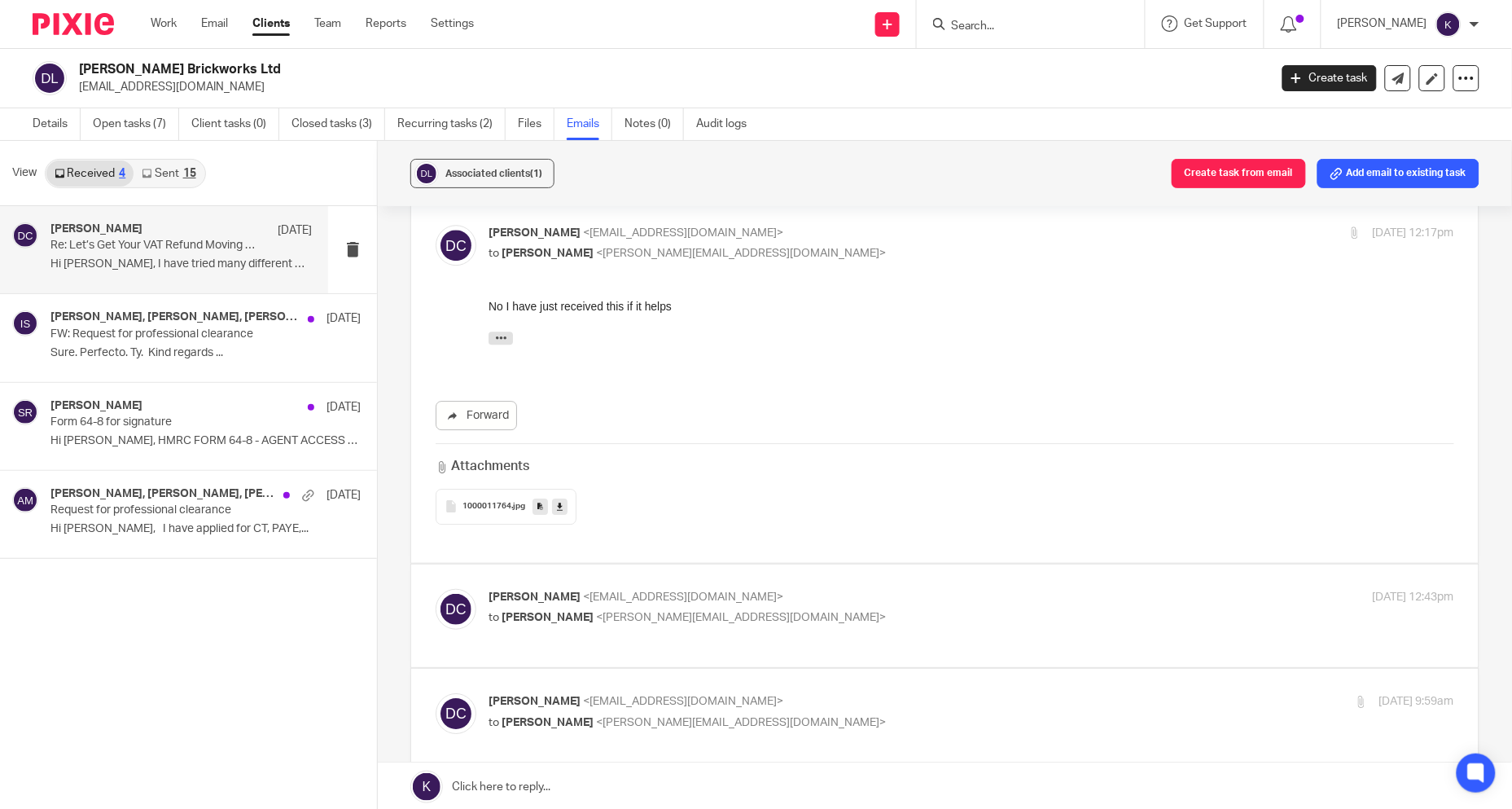
click at [657, 589] on p "David Clarke <djclarkebrickwork@outlook.com>" at bounding box center [811, 597] width 644 height 17
checkbox input "true"
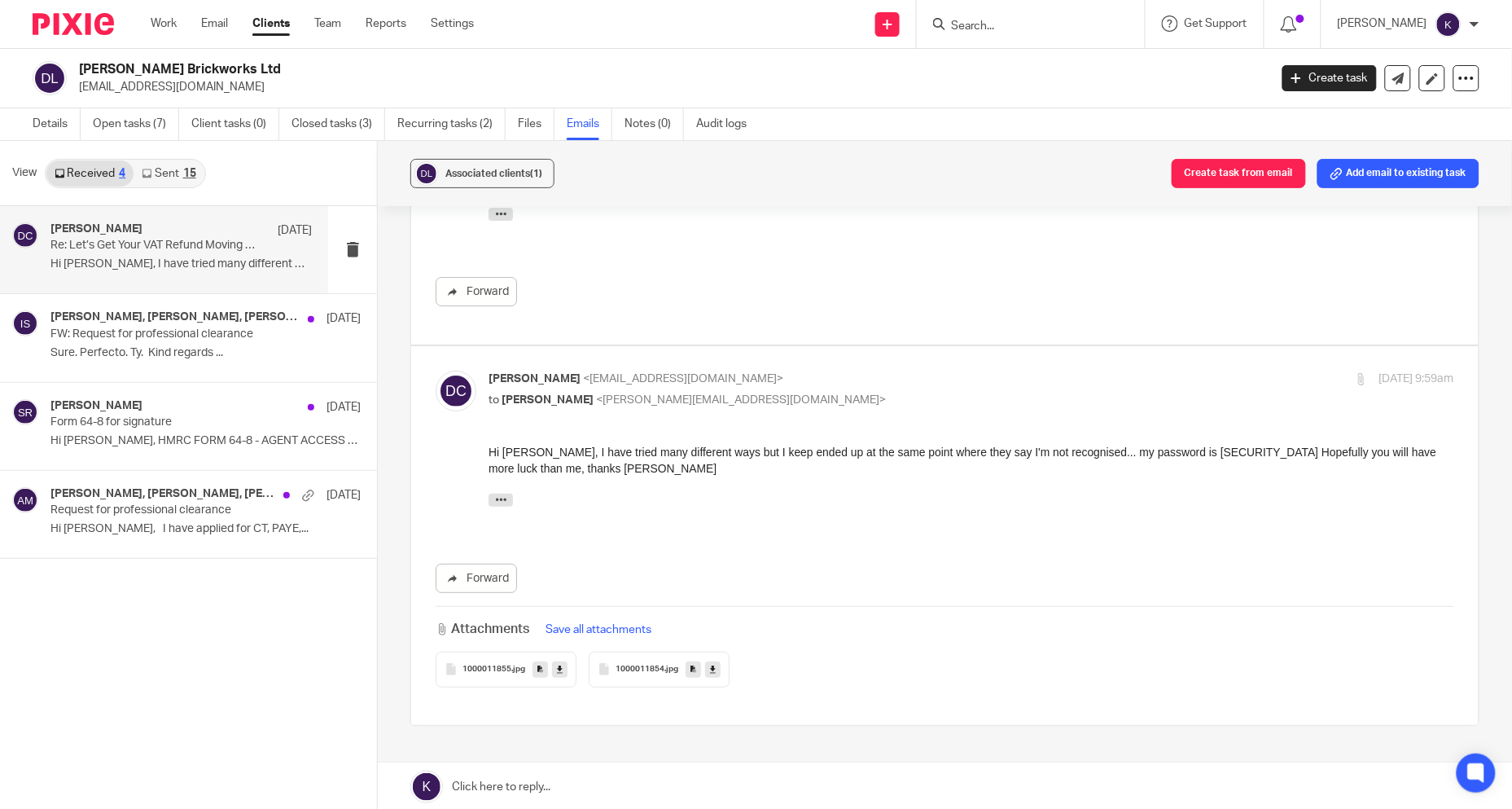
scroll to position [1991, 0]
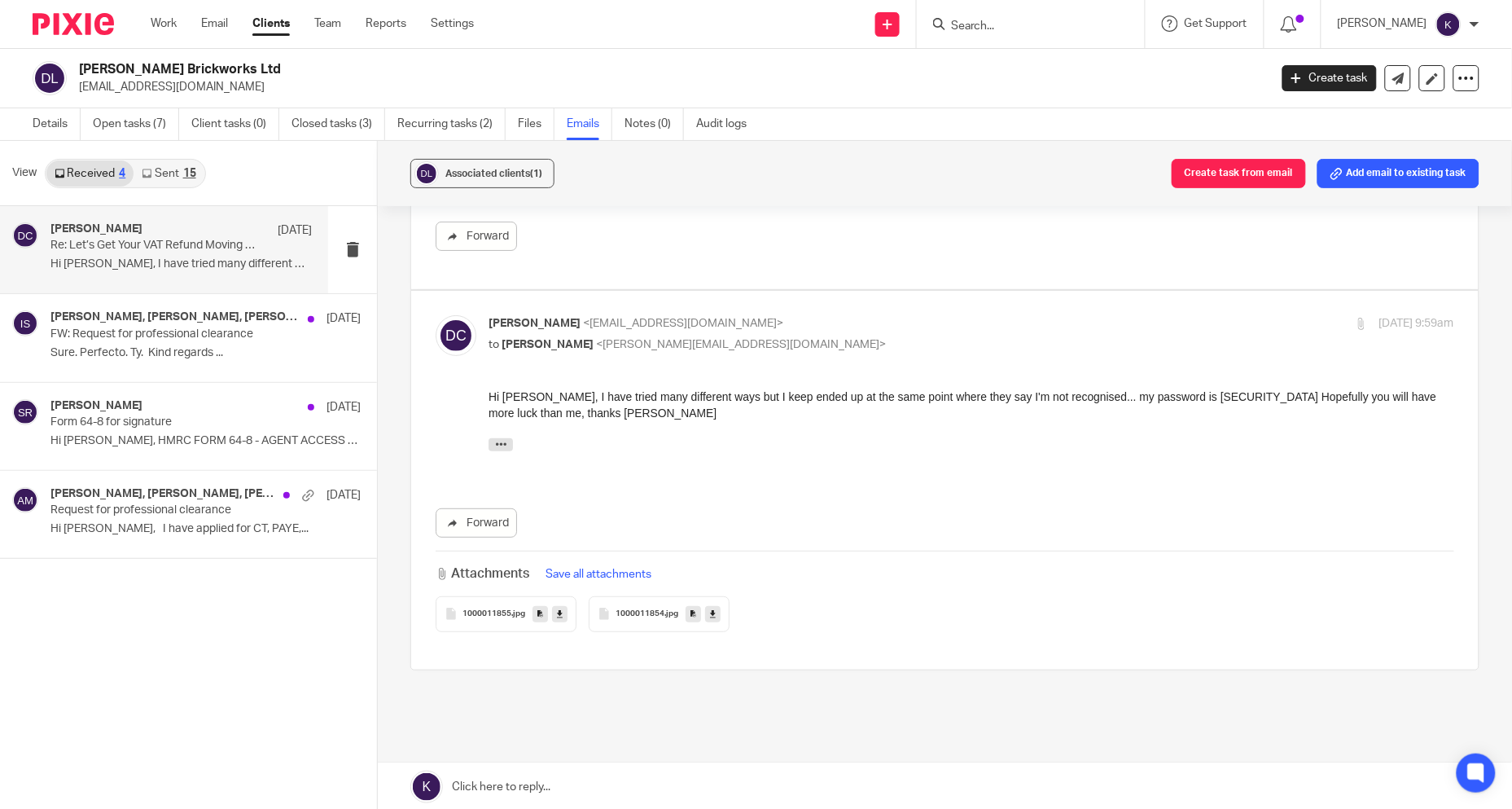
click at [168, 168] on link "Sent 15" at bounding box center [168, 173] width 70 height 26
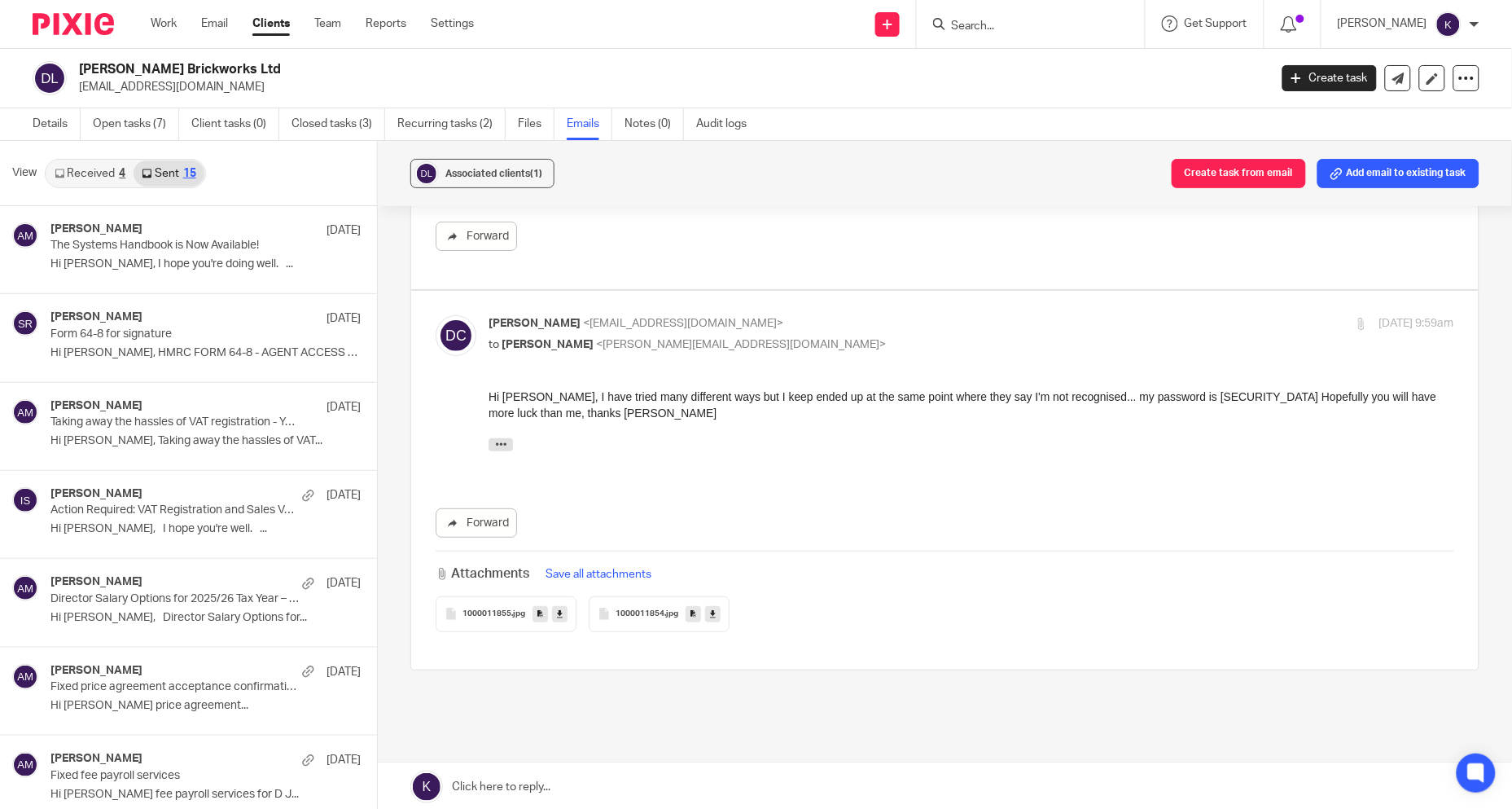
scroll to position [3, 0]
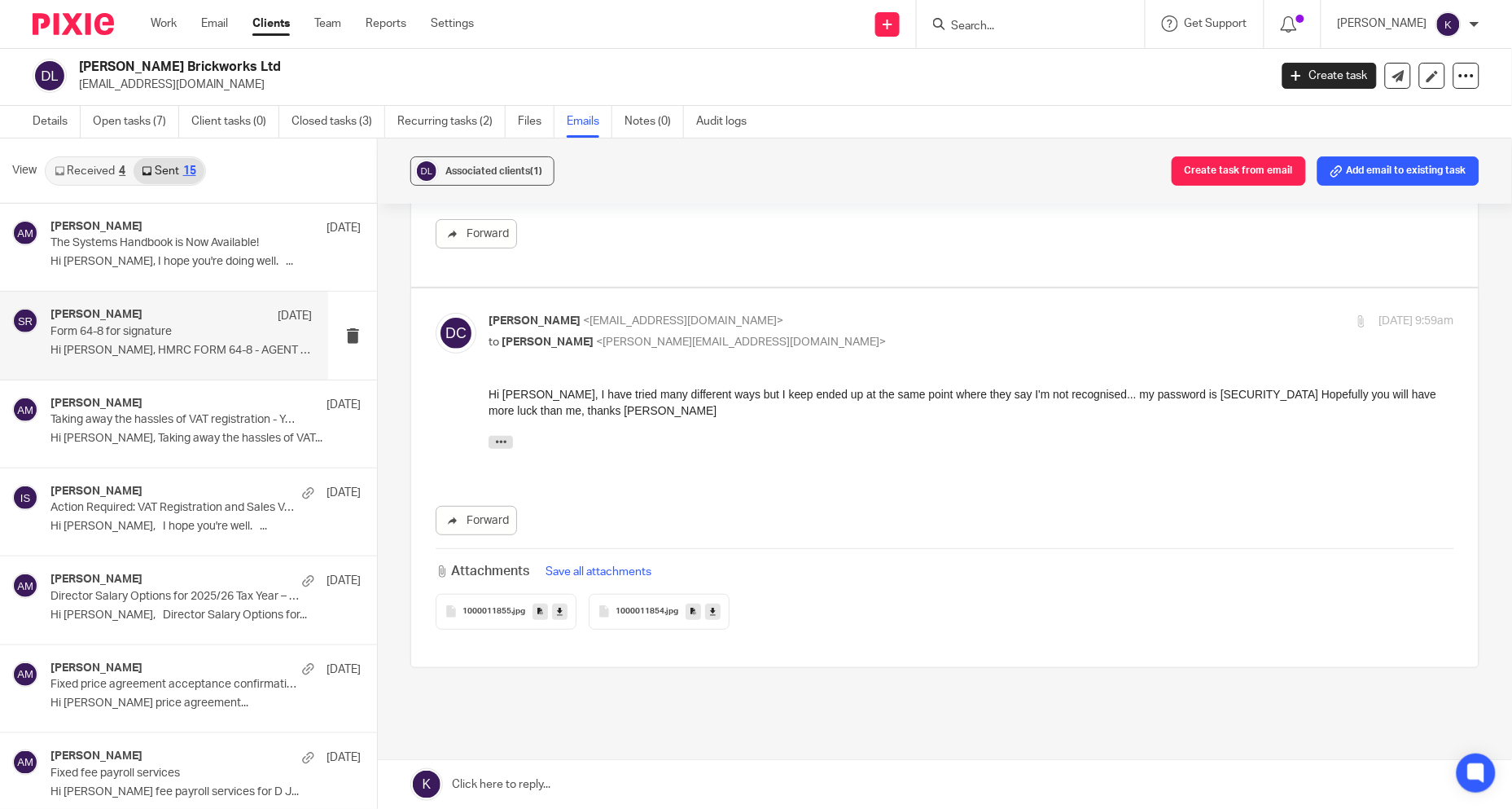
click at [185, 338] on p "Form 64-8 for signature" at bounding box center [154, 332] width 209 height 14
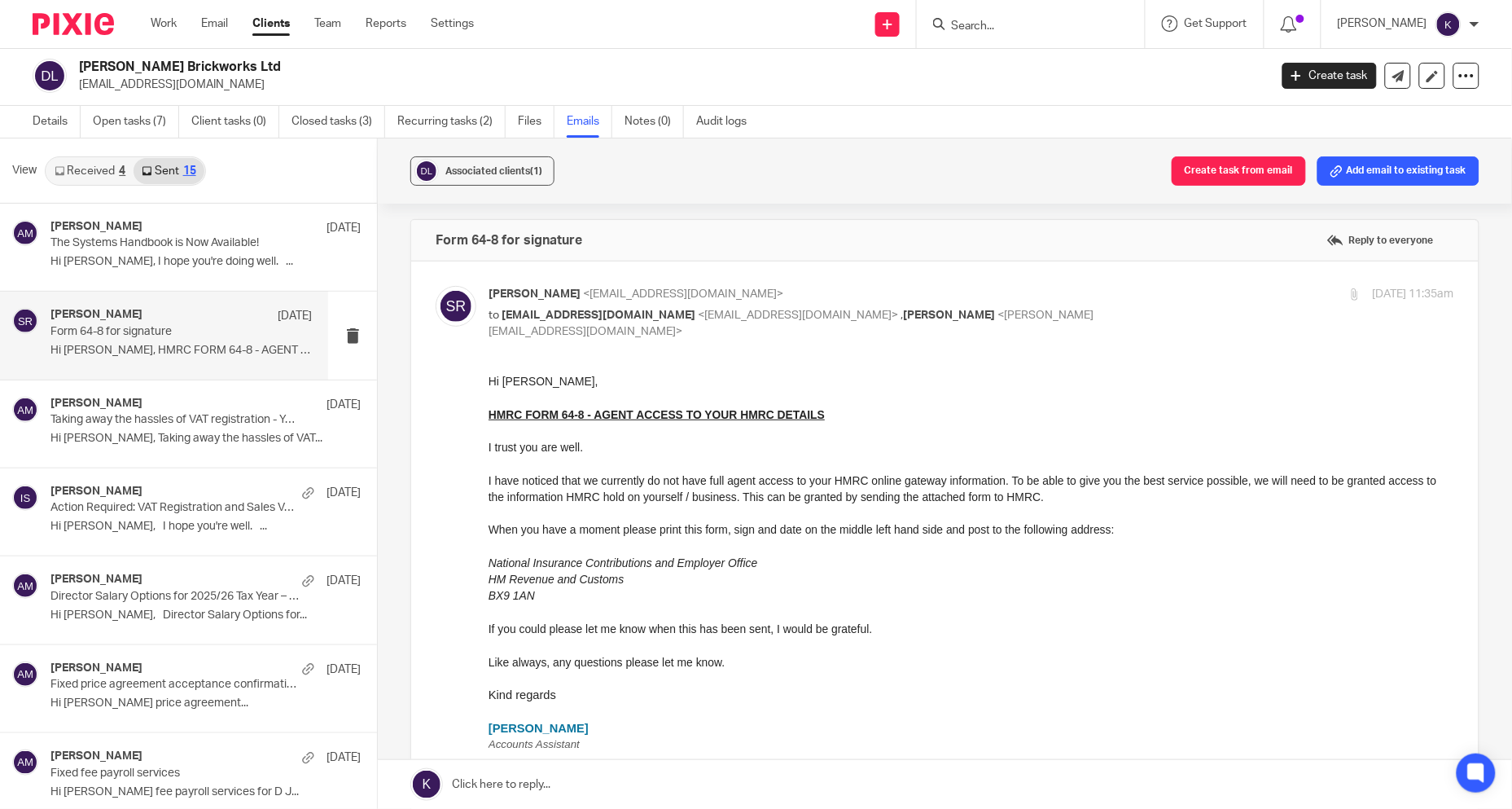
scroll to position [0, 0]
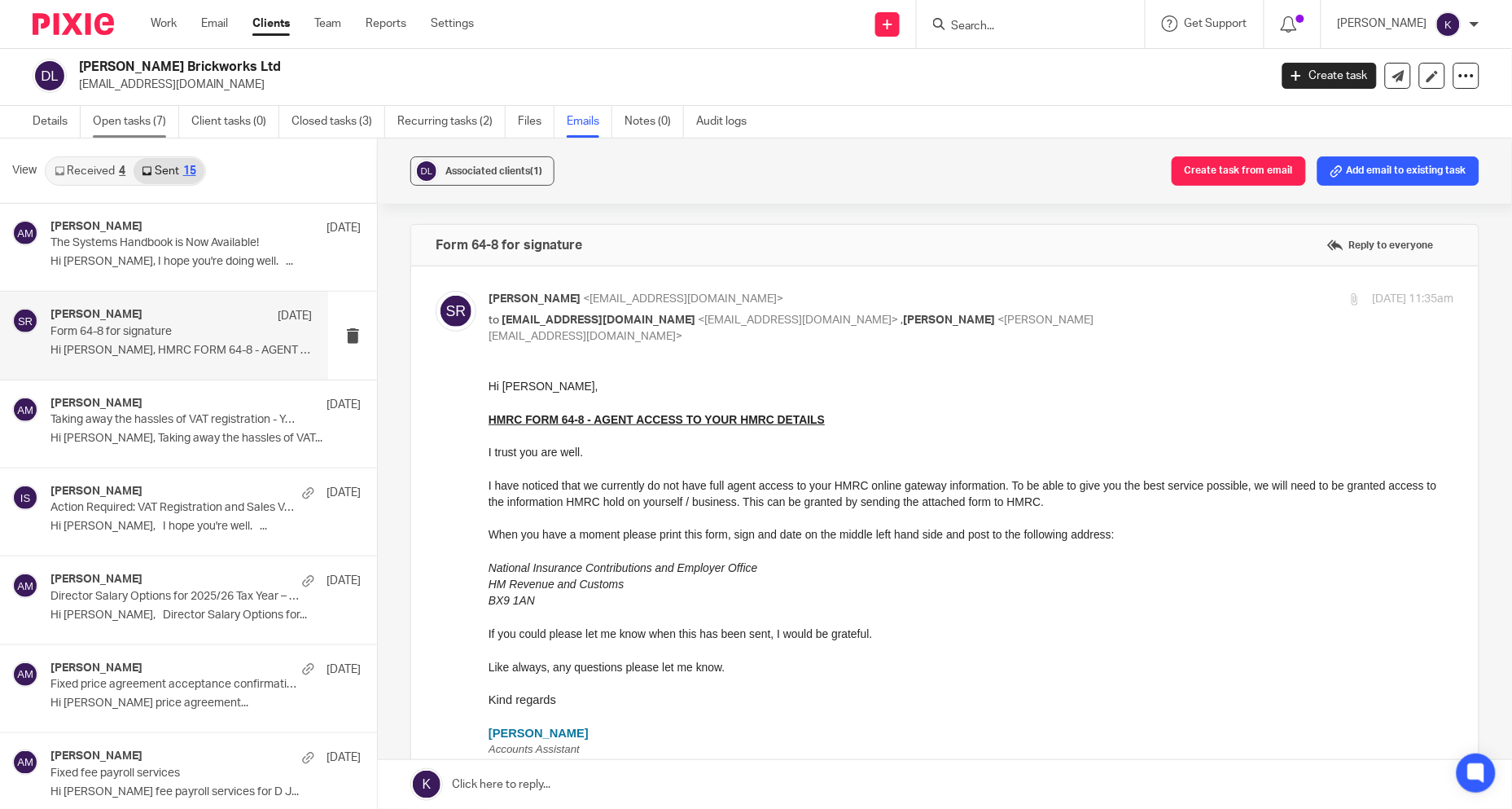
click at [127, 120] on link "Open tasks (7)" at bounding box center [136, 121] width 87 height 32
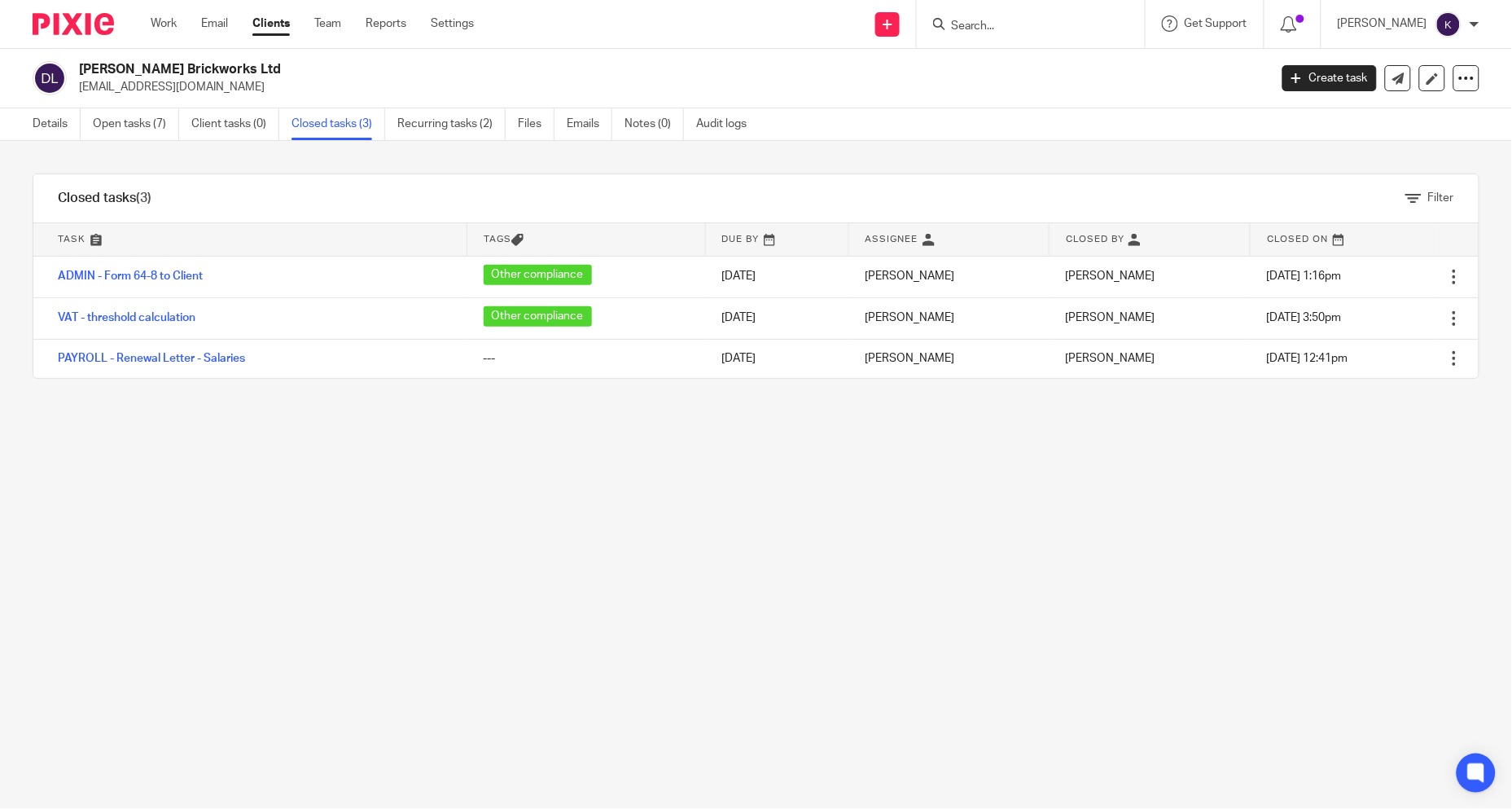
click at [407, 530] on div "Filter tasks Only show tasks matching all of these conditions 1 Task name Is Is…" at bounding box center [756, 475] width 1512 height 668
click at [143, 124] on link "Open tasks (7)" at bounding box center [136, 124] width 87 height 32
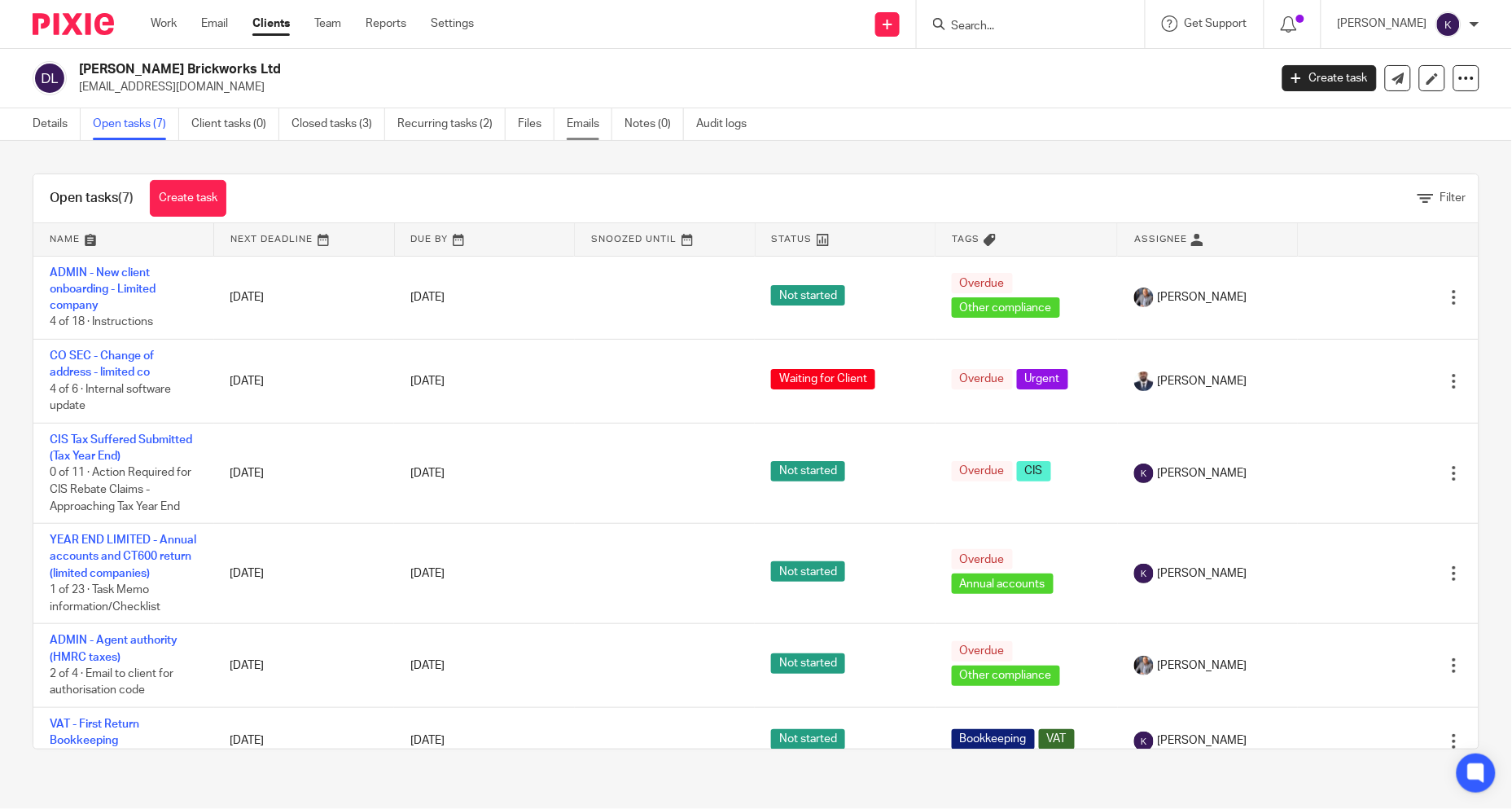
click at [583, 128] on link "Emails" at bounding box center [590, 124] width 46 height 32
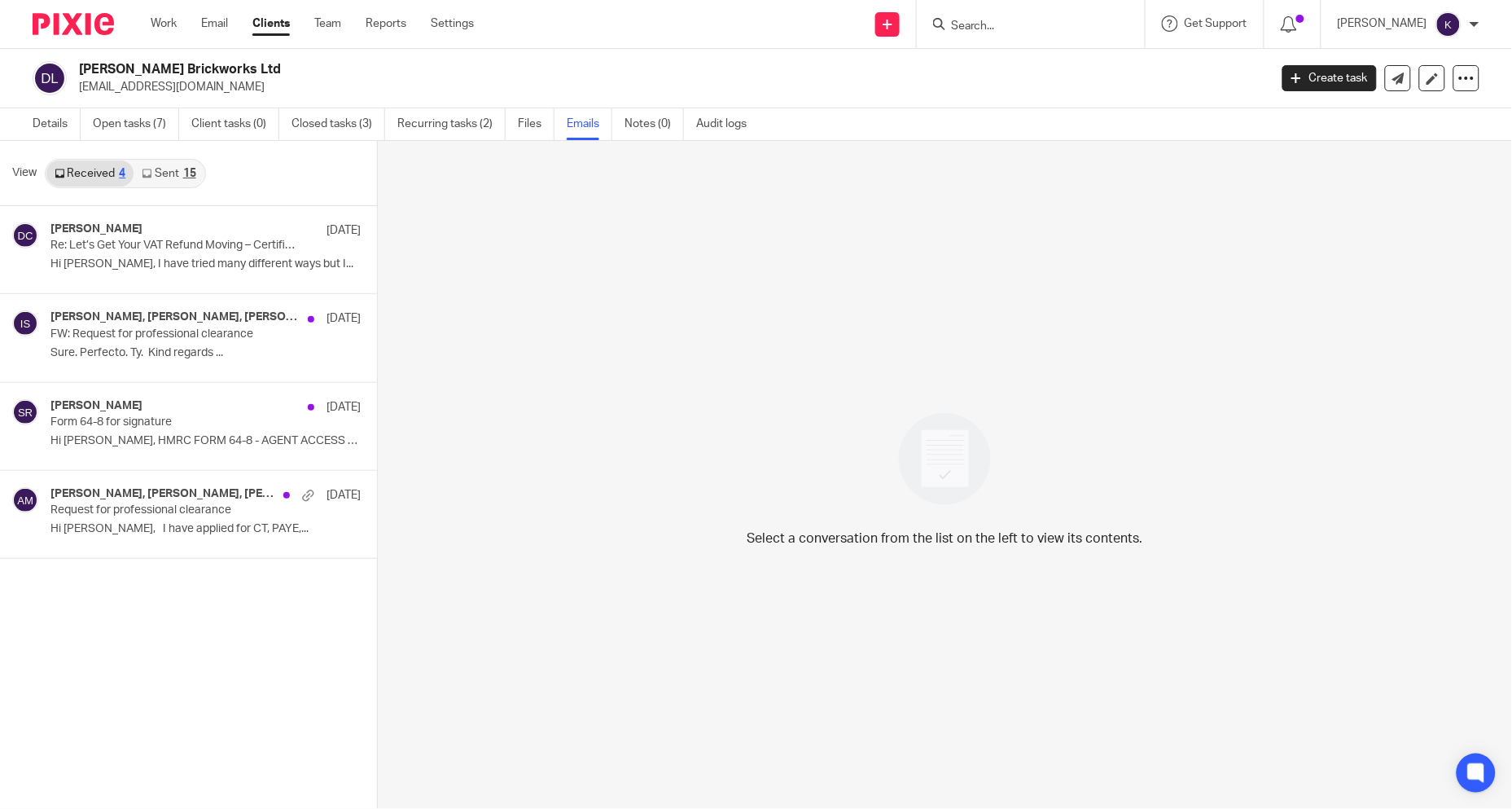
drag, startPoint x: 1494, startPoint y: 0, endPoint x: 1263, endPoint y: 249, distance: 339.6
click at [1263, 249] on div "Select a conversation from the list on the left to view its contents." at bounding box center [945, 475] width 1135 height 668
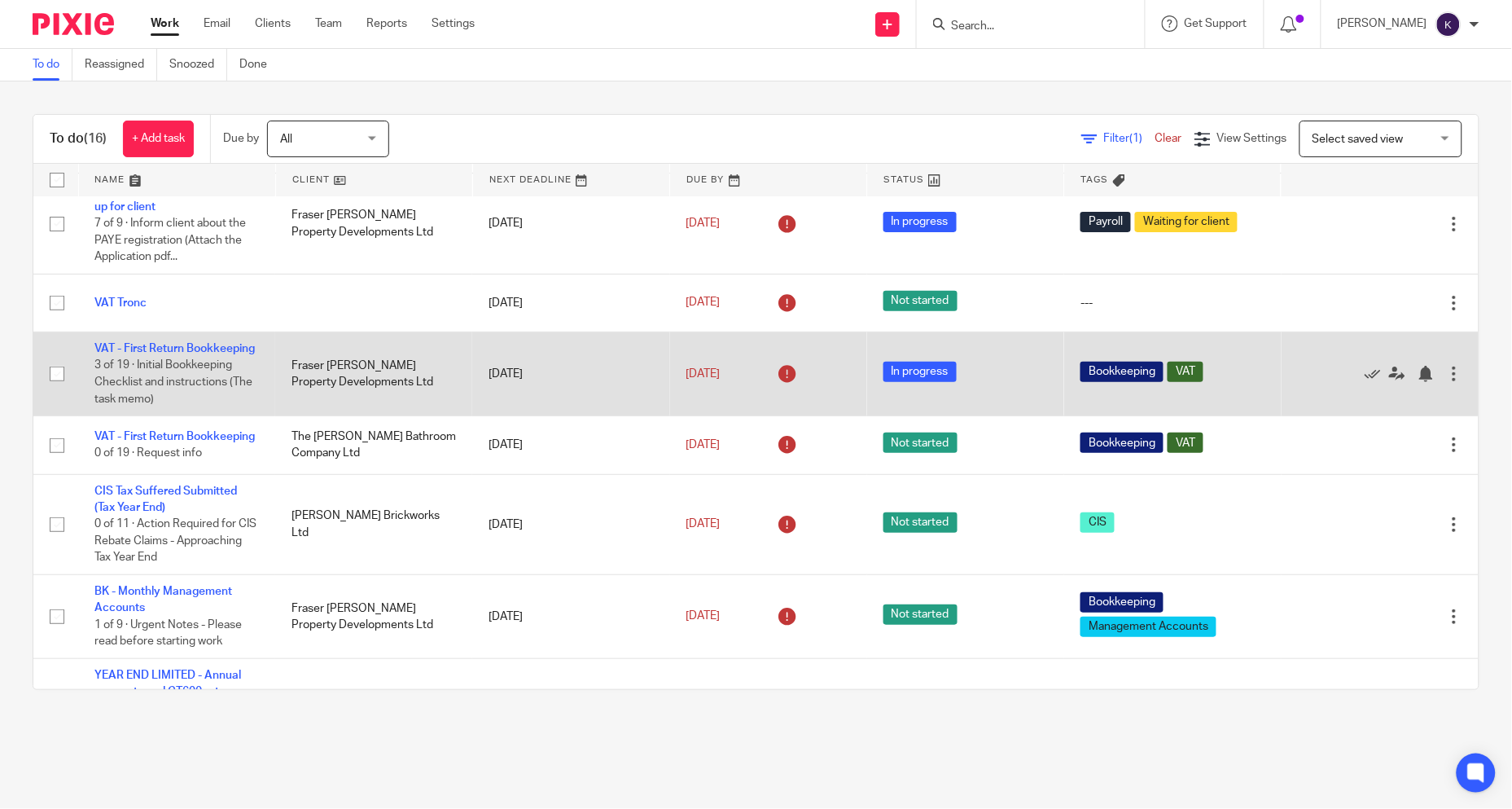
scroll to position [832, 0]
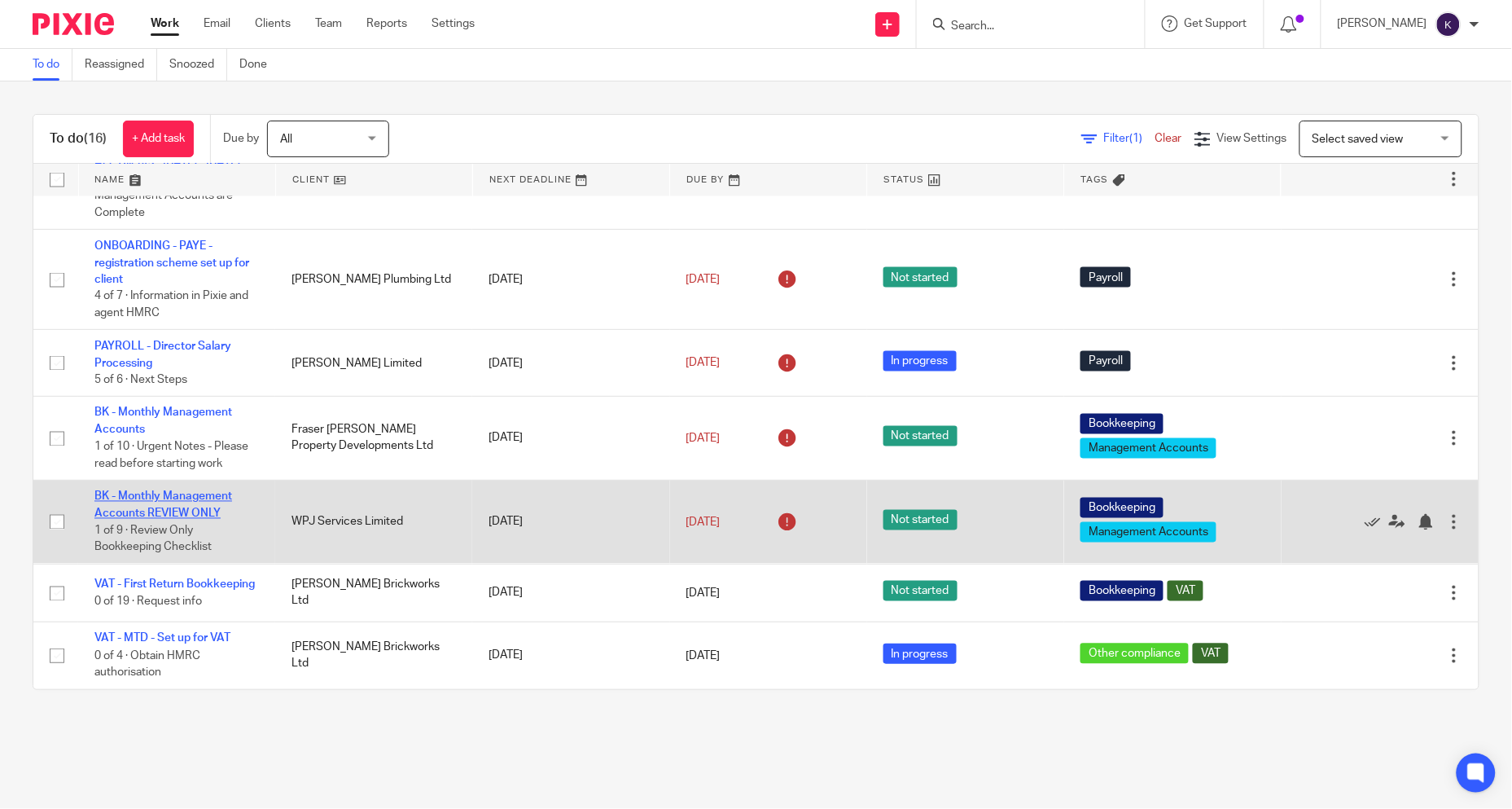
click at [168, 491] on link "BK - Monthly Management Accounts REVIEW ONLY" at bounding box center [163, 505] width 138 height 28
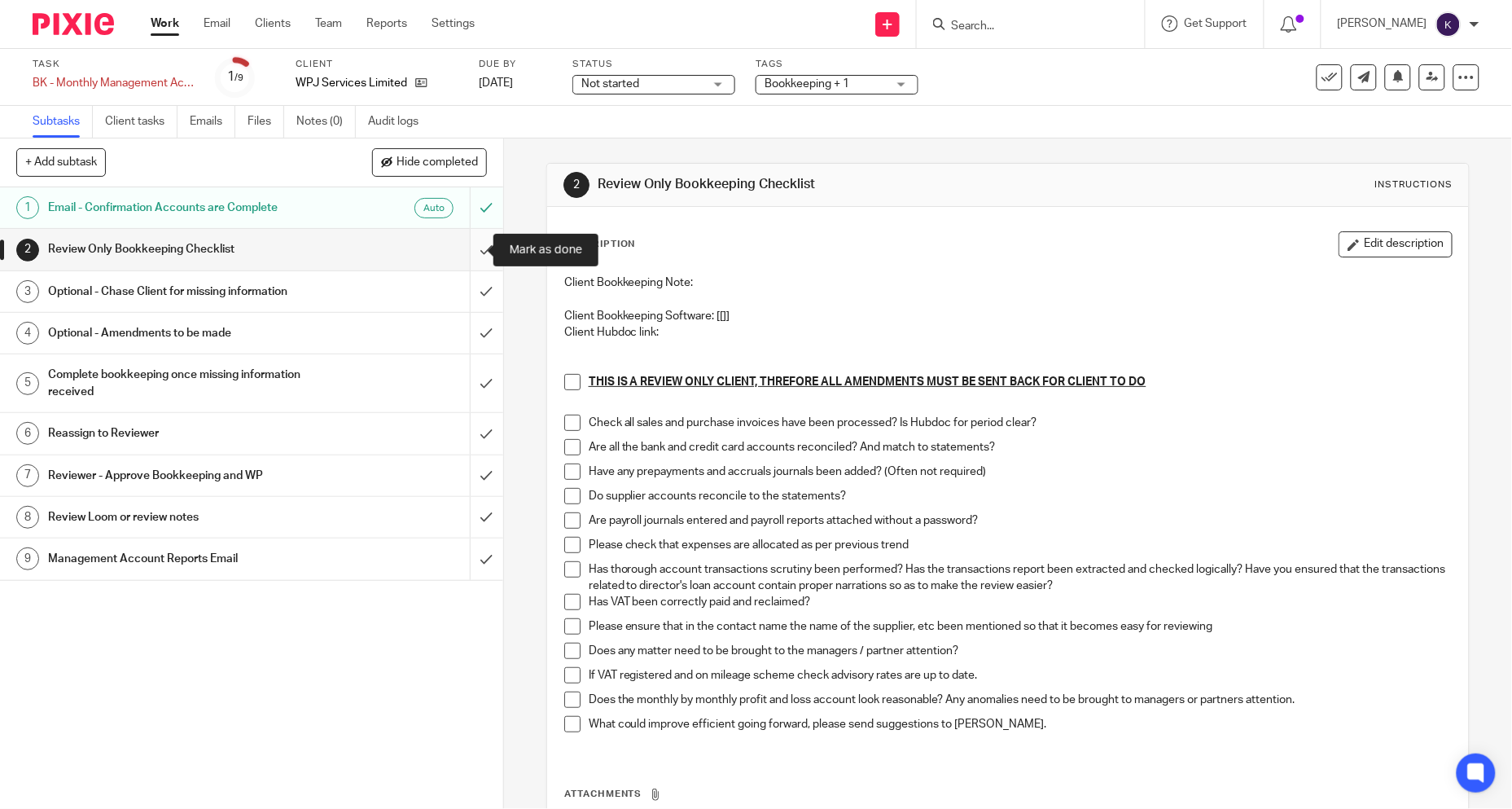
click at [461, 251] on input "submit" at bounding box center [251, 249] width 504 height 41
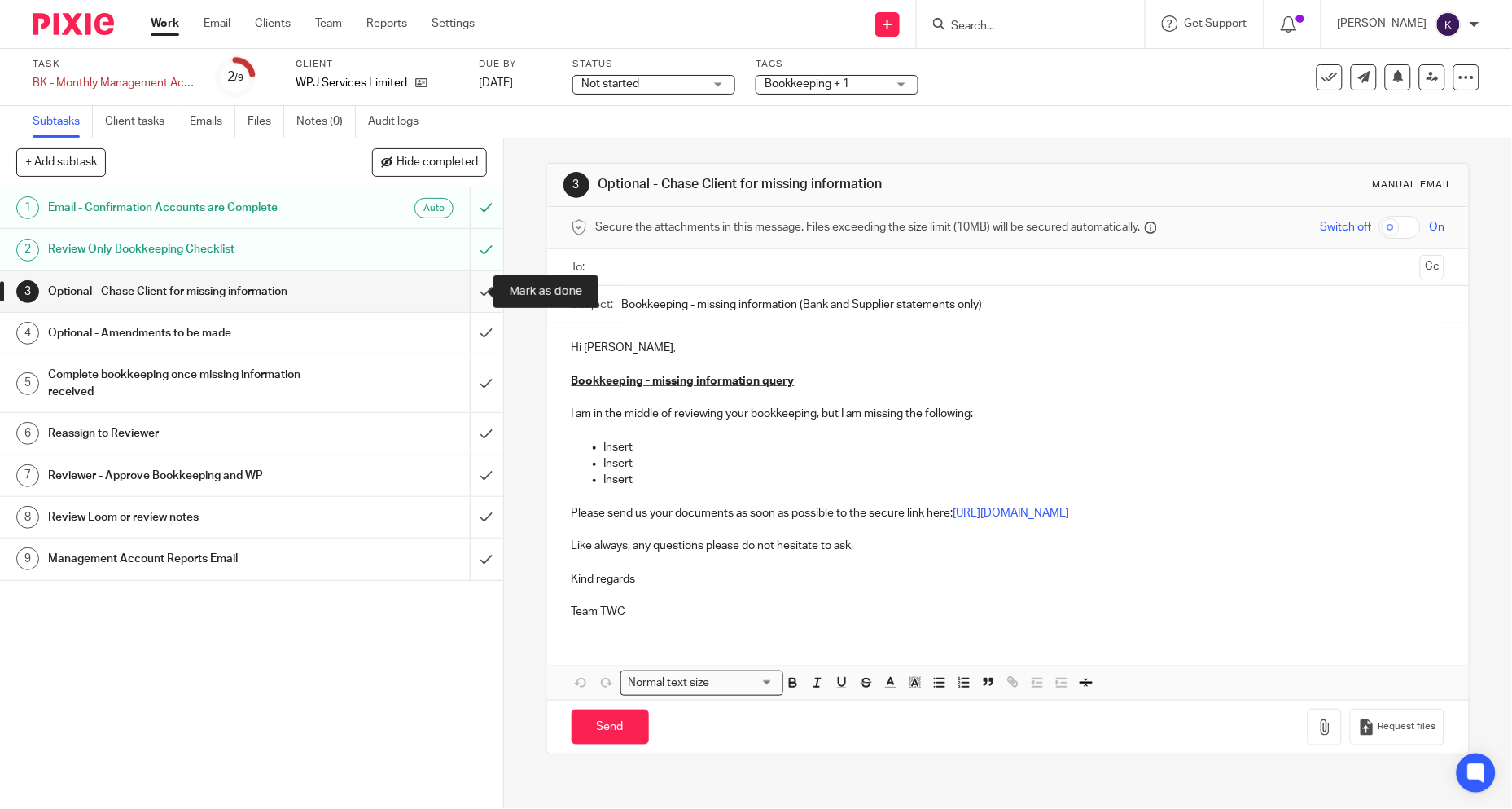
click at [454, 297] on input "submit" at bounding box center [251, 291] width 504 height 41
click at [461, 329] on input "submit" at bounding box center [251, 333] width 504 height 41
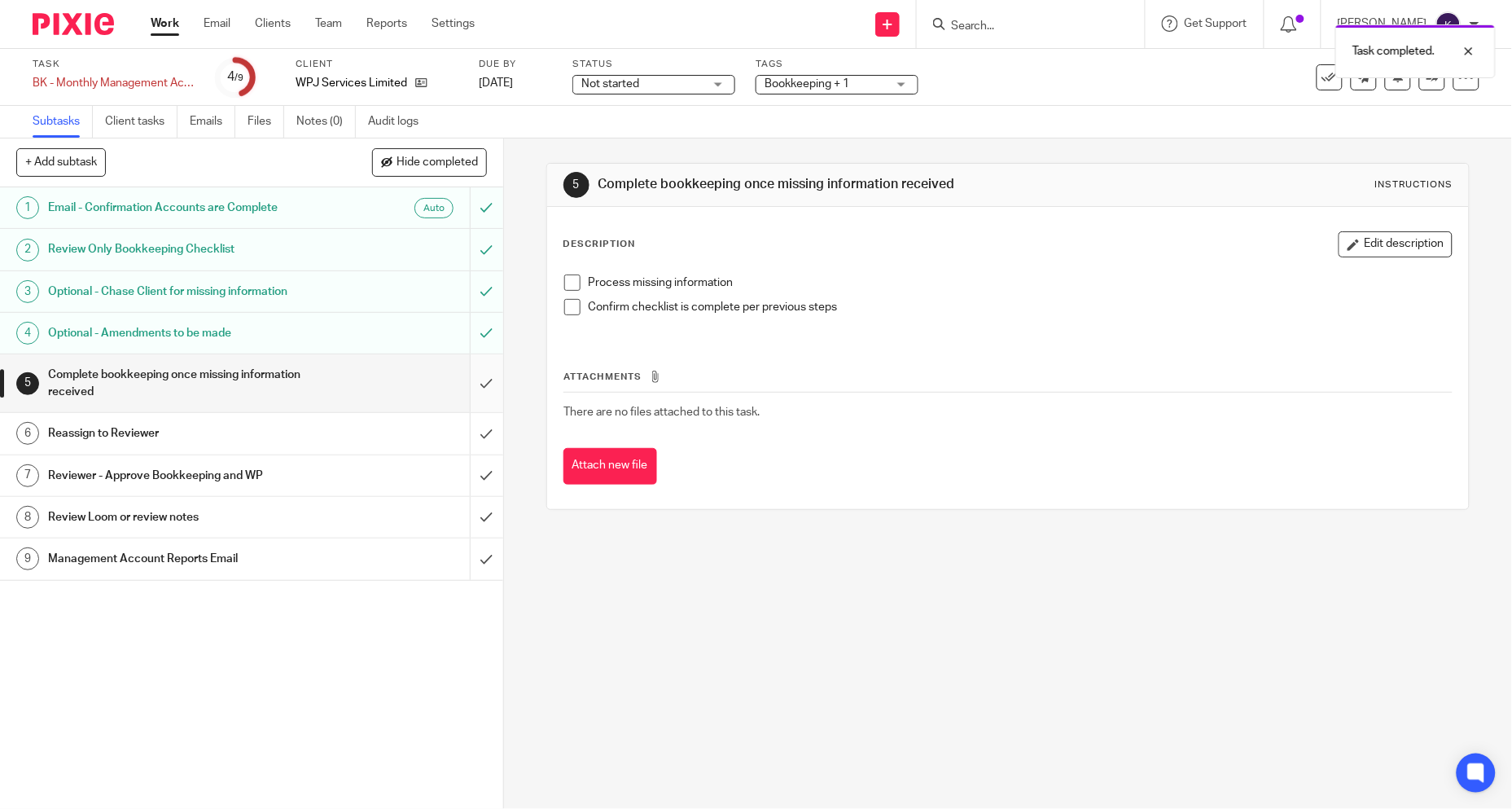
click at [470, 386] on input "submit" at bounding box center [251, 383] width 504 height 58
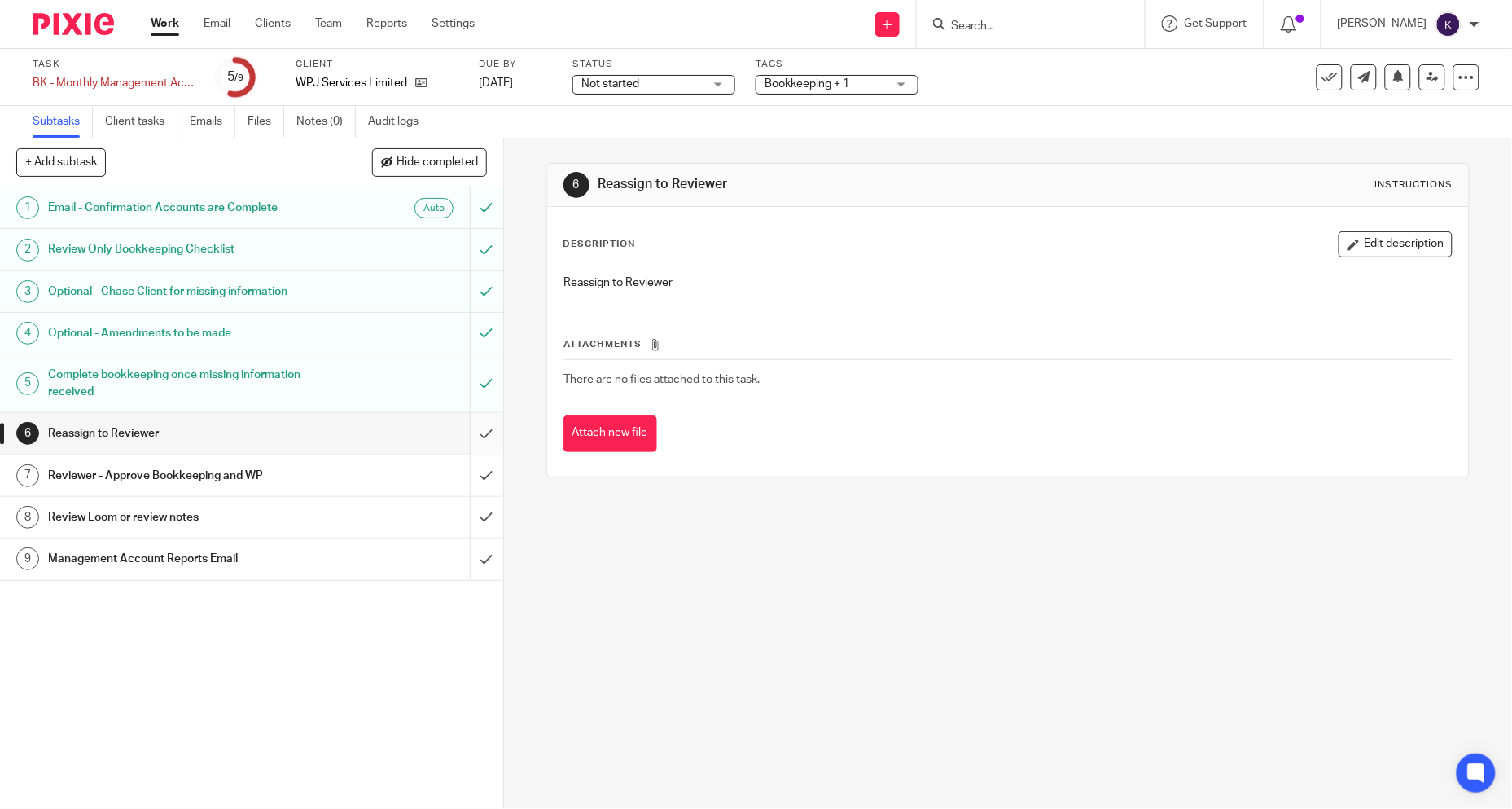
click at [476, 437] on input "submit" at bounding box center [251, 433] width 504 height 41
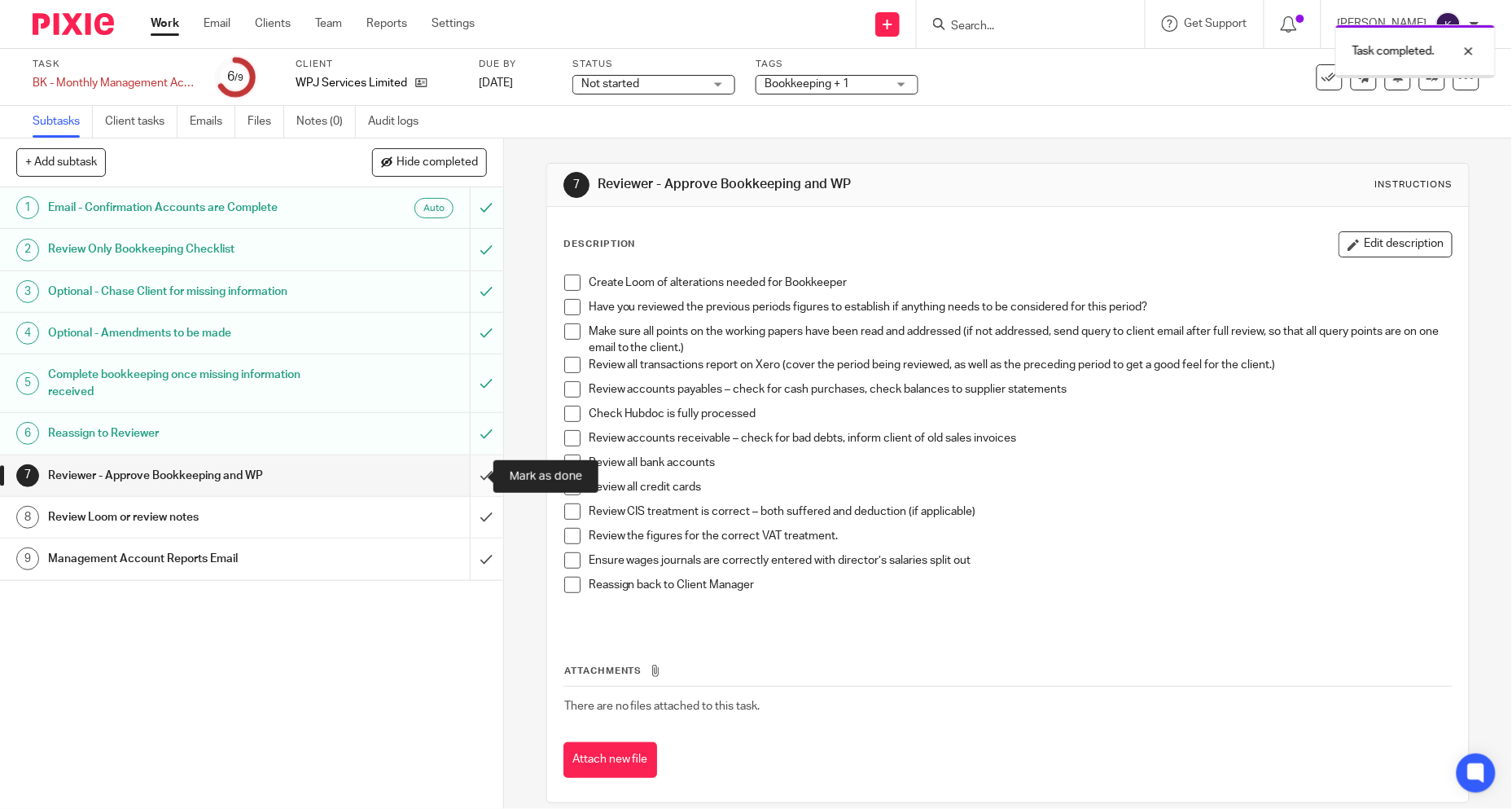
click at [469, 477] on input "submit" at bounding box center [251, 475] width 504 height 41
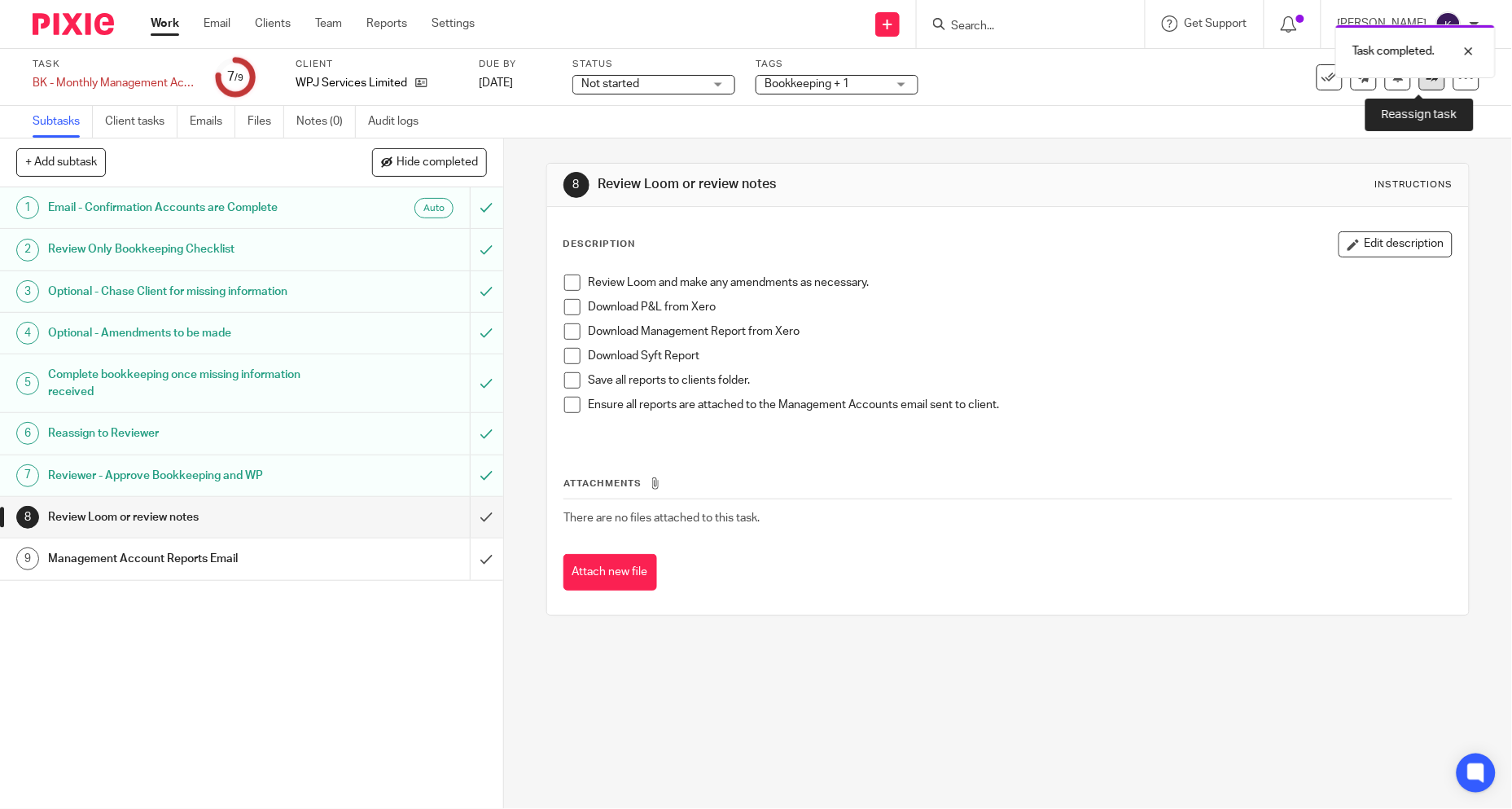
click at [1419, 80] on link at bounding box center [1432, 77] width 26 height 26
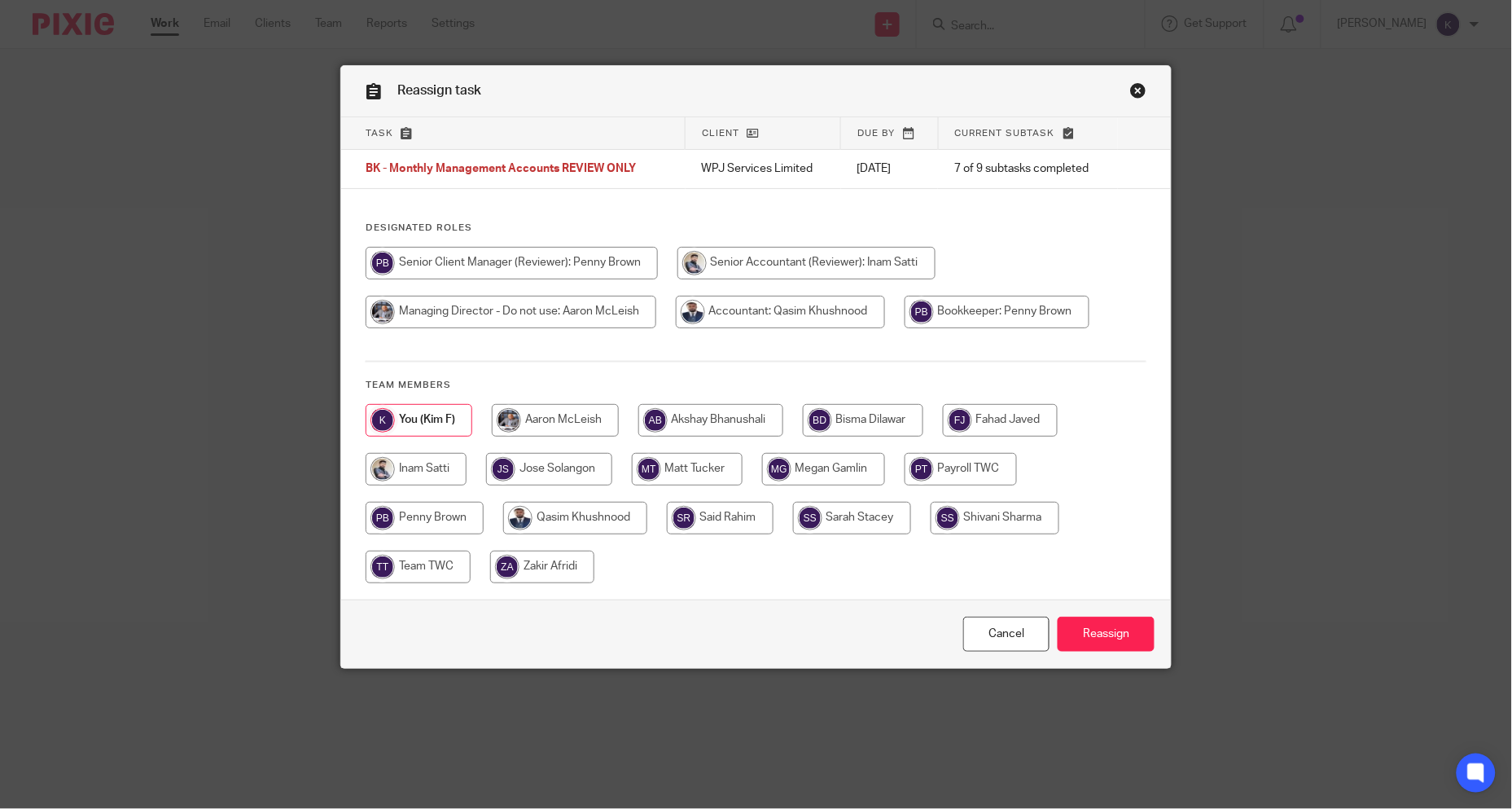
click at [438, 512] on input "radio" at bounding box center [425, 519] width 118 height 33
radio input "true"
click at [1103, 624] on input "Reassign" at bounding box center [1106, 634] width 97 height 35
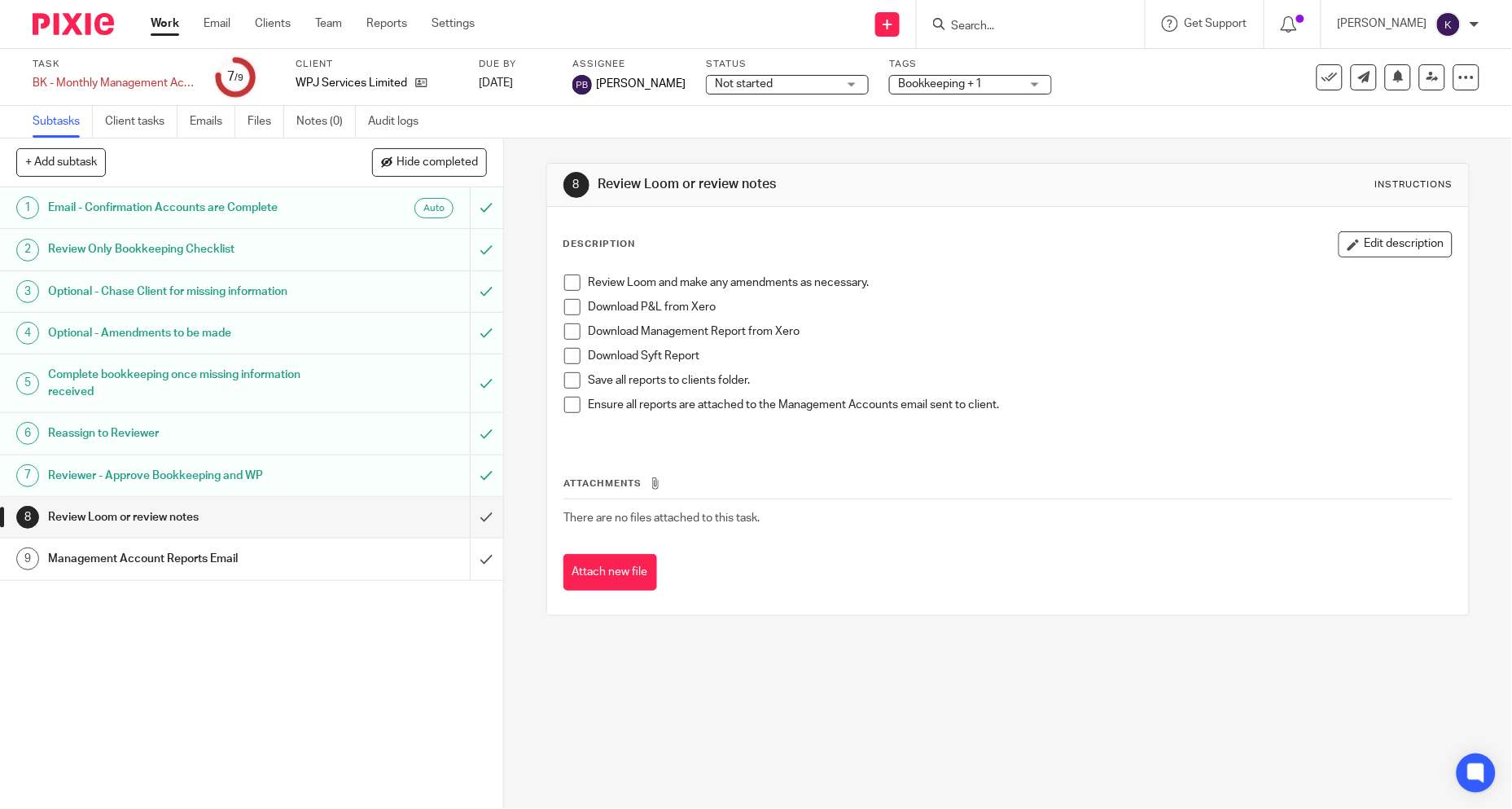
drag, startPoint x: 568, startPoint y: 282, endPoint x: 569, endPoint y: 291, distance: 9.1
click at [568, 282] on span at bounding box center [572, 283] width 16 height 16
click at [571, 308] on span at bounding box center [572, 307] width 16 height 16
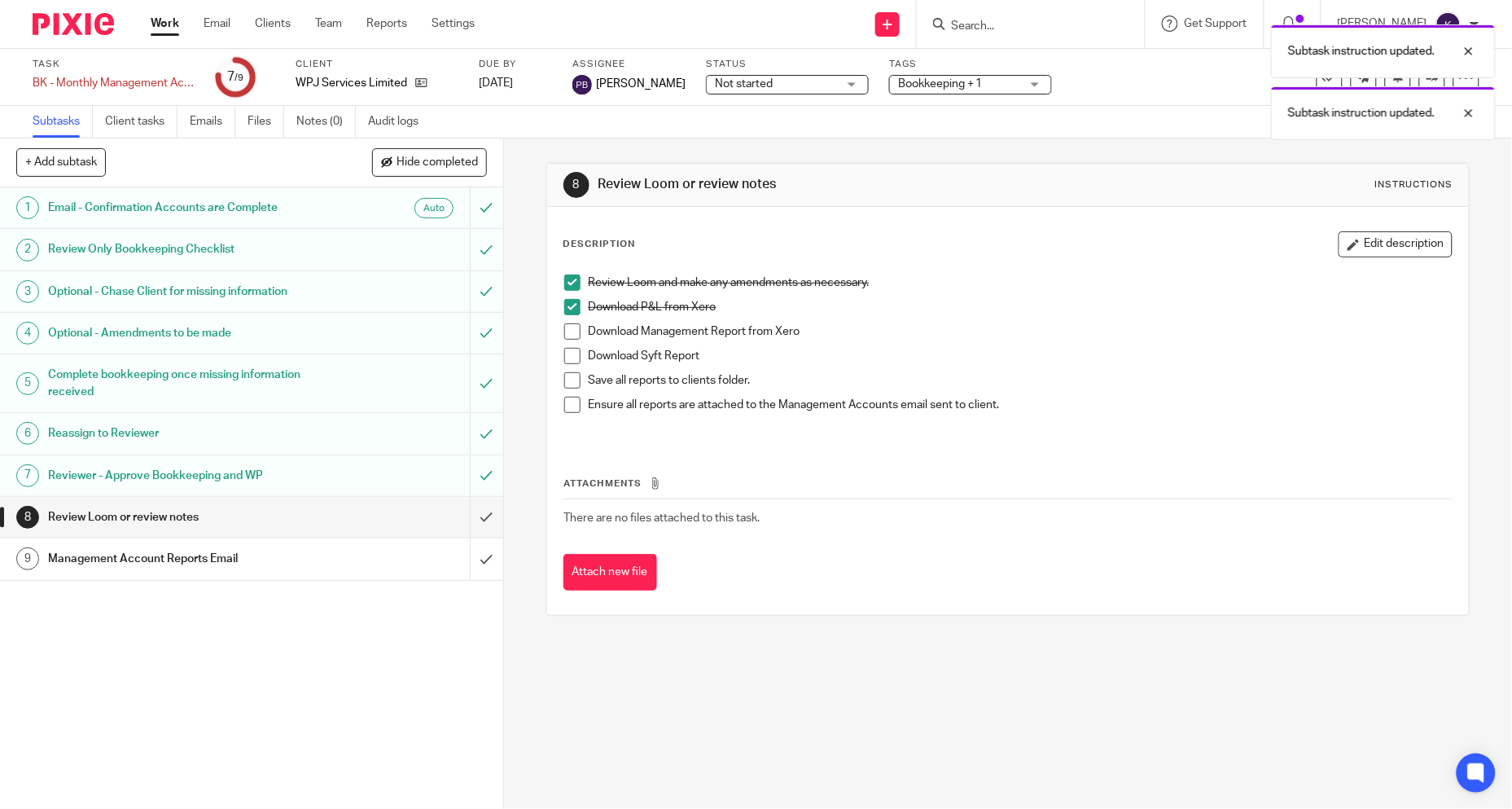
click at [567, 330] on span at bounding box center [572, 331] width 16 height 16
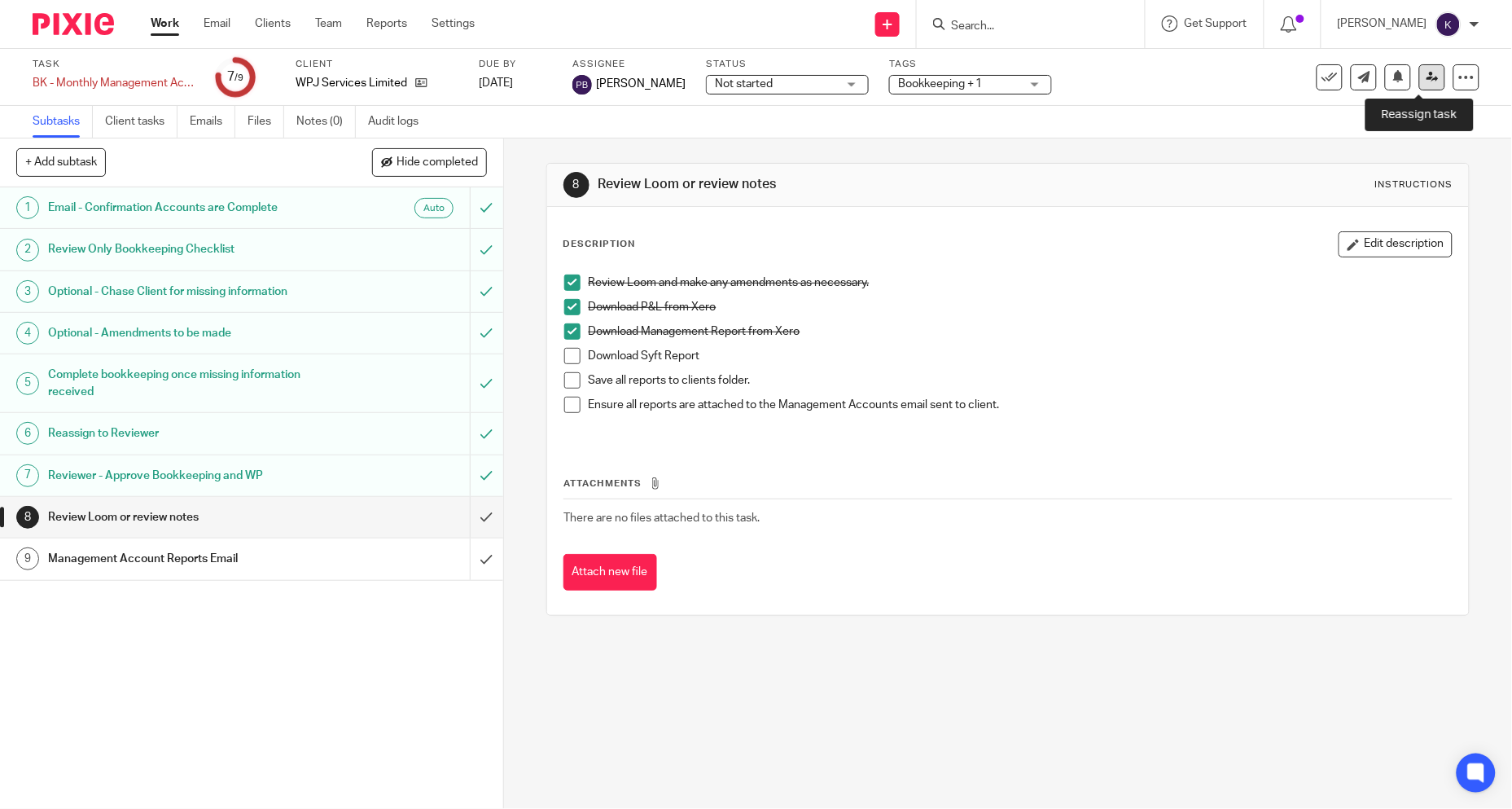
click at [1427, 72] on icon at bounding box center [1433, 77] width 12 height 12
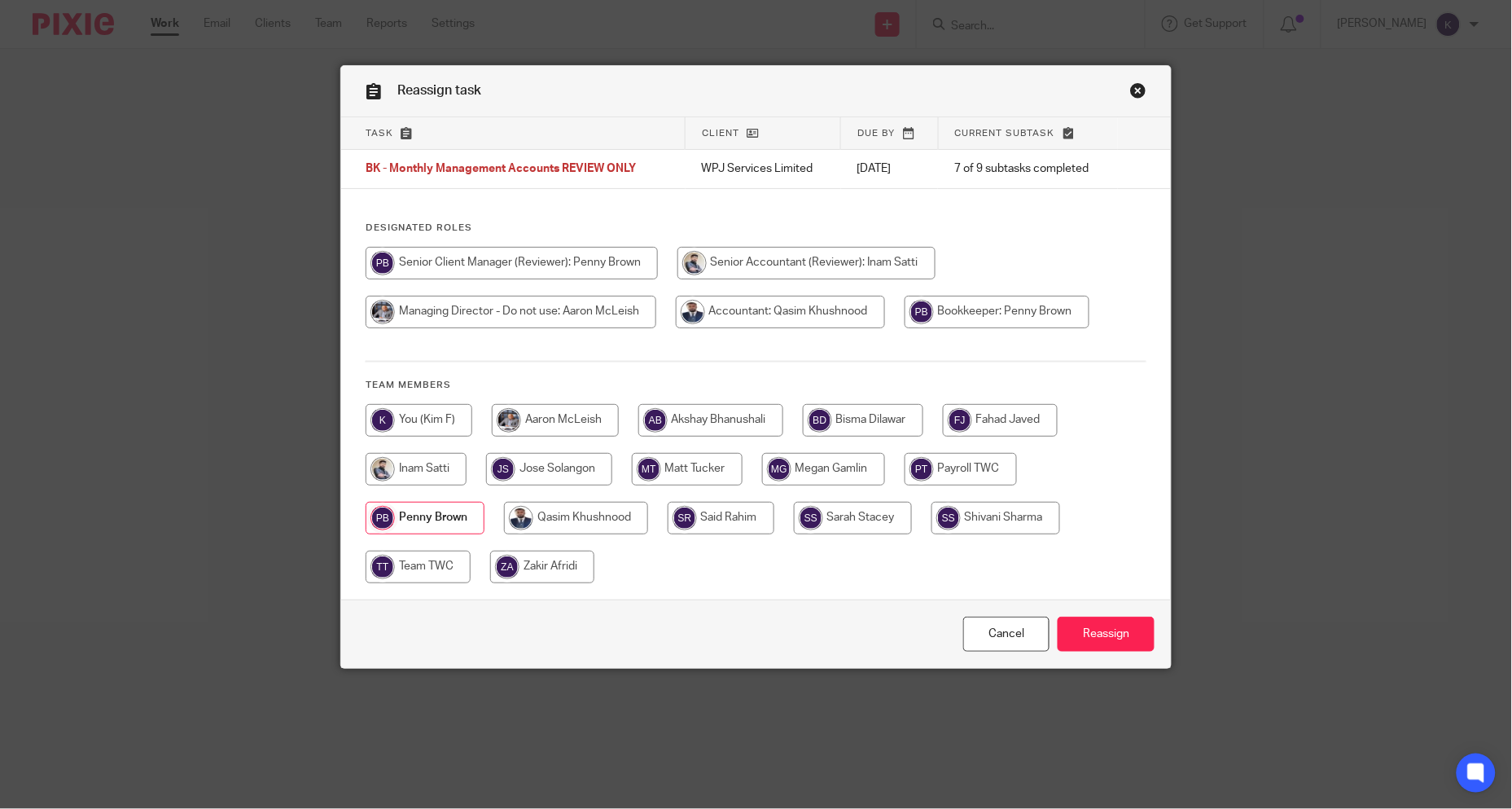
click at [1134, 87] on link "Close this dialog window" at bounding box center [1138, 93] width 16 height 22
